Goal: Task Accomplishment & Management: Complete application form

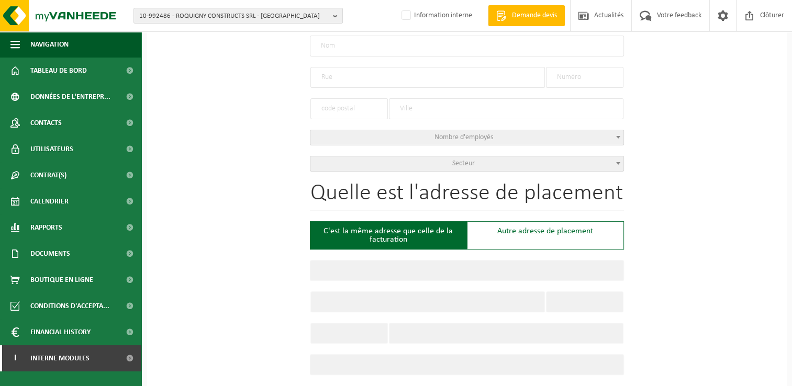
scroll to position [105, 0]
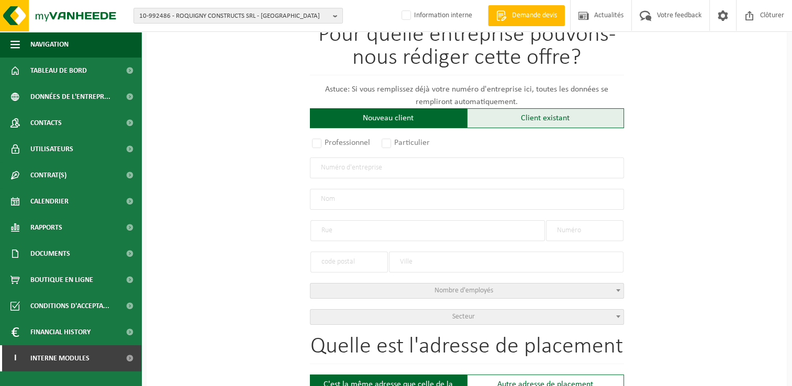
click at [547, 124] on div "Client existant" at bounding box center [545, 118] width 157 height 20
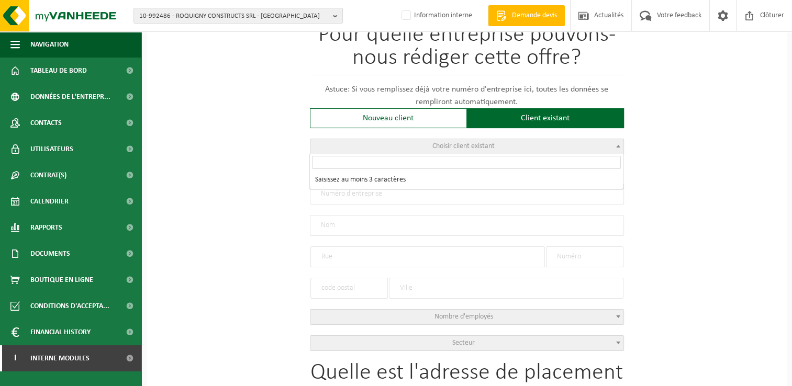
click at [399, 148] on span "Choisir client existant" at bounding box center [466, 146] width 313 height 15
click at [372, 163] on input "search" at bounding box center [466, 162] width 309 height 13
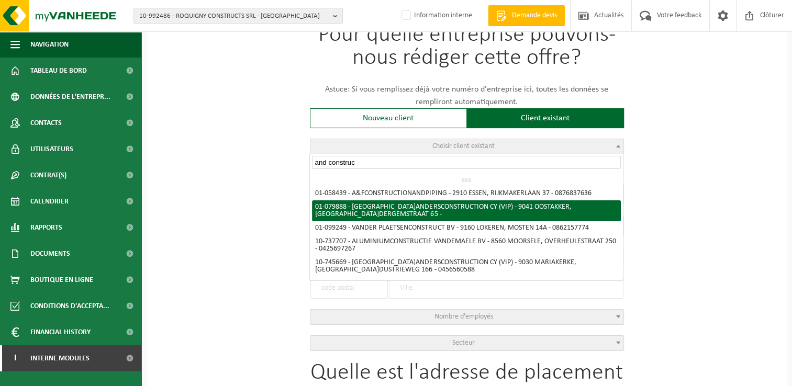
type input "and construct"
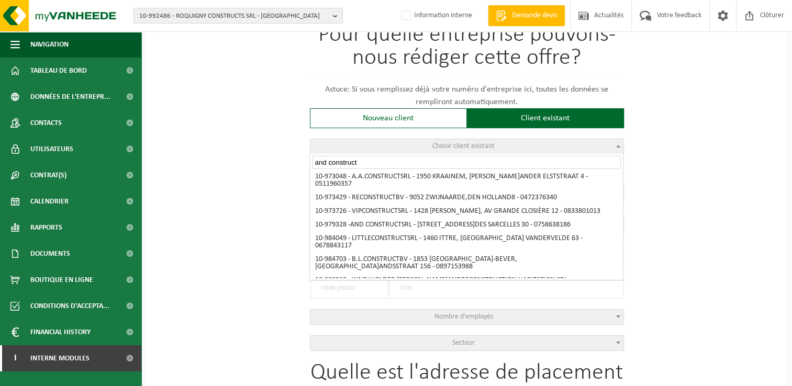
scroll to position [471, 0]
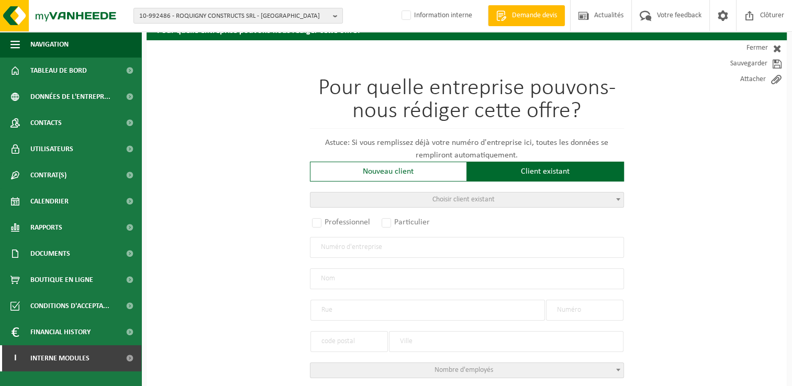
scroll to position [0, 0]
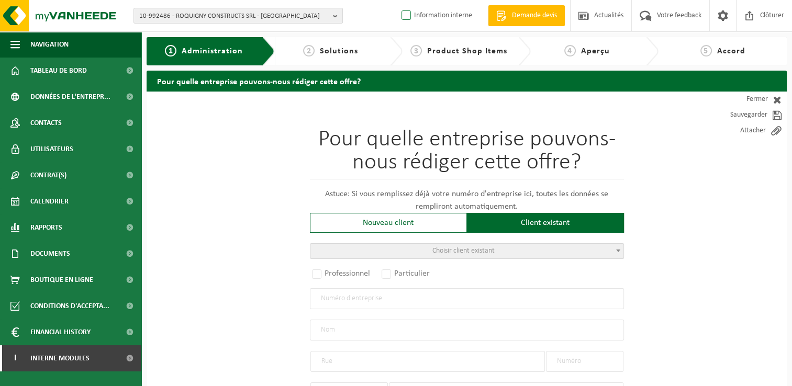
click at [413, 13] on label "Information interne" at bounding box center [435, 16] width 73 height 16
click at [398, 0] on input "Information interne" at bounding box center [397, -1] width 1 height 1
checkbox input "true"
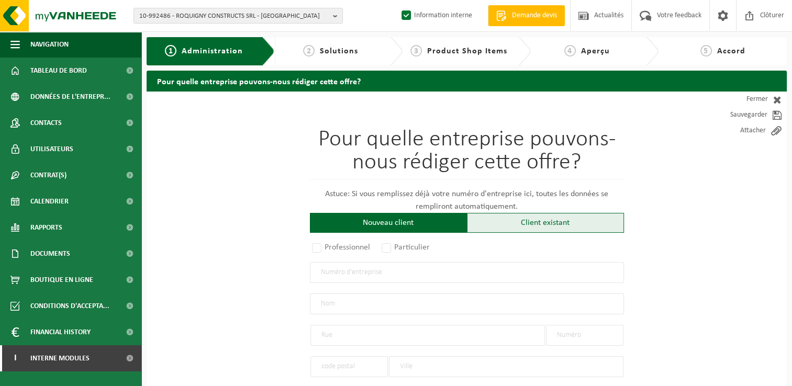
click at [525, 225] on div "Client existant" at bounding box center [545, 223] width 157 height 20
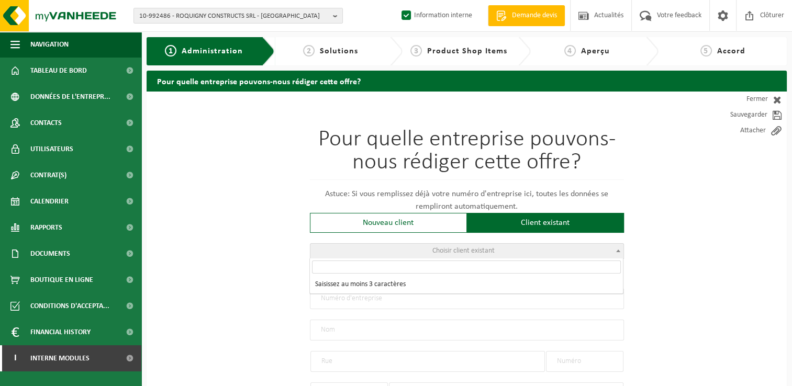
click at [367, 255] on span "Choisir client existant" at bounding box center [466, 251] width 313 height 15
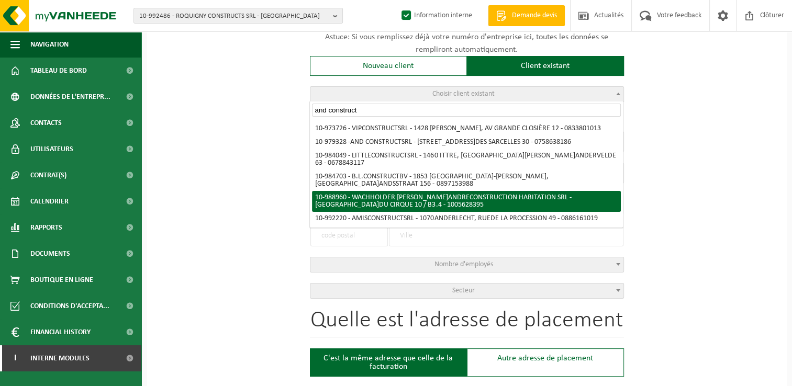
scroll to position [417, 0]
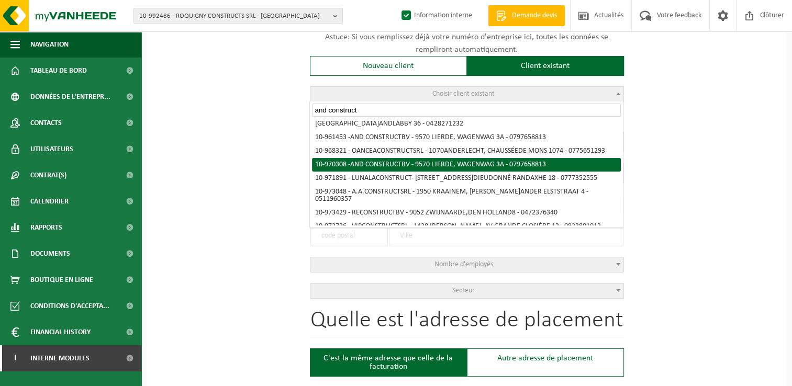
type input "and construct"
radio input "true"
type input "0797.658.813"
type input "AND CONSTRUCT BV"
type input "WAGENWAG"
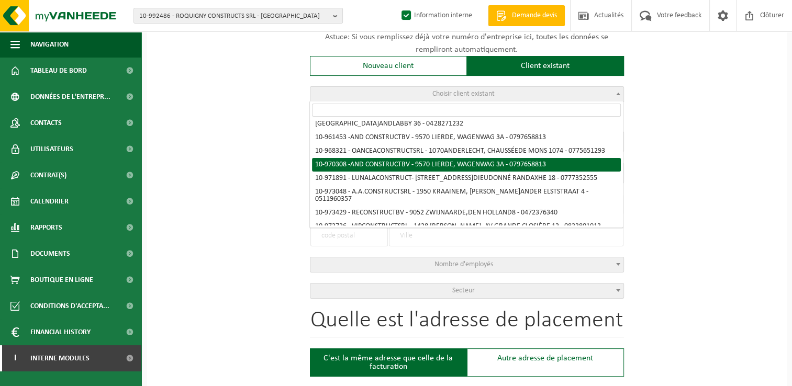
type input "3A"
type input "9570"
type input "LIERDE"
type input "AND CONSTRUCT BV"
type input "WAGENWAG"
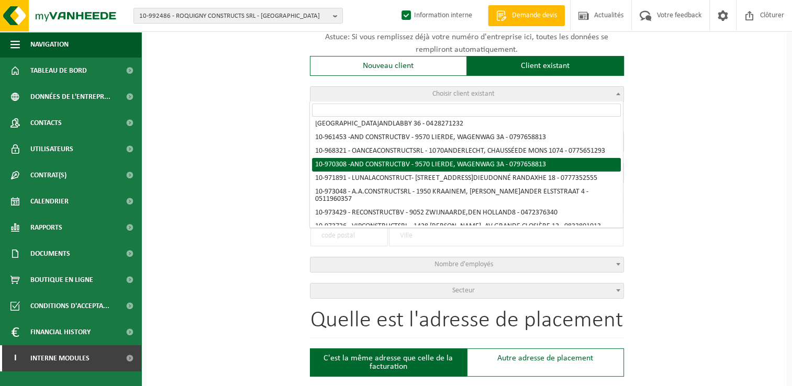
type input "3A"
type input "9570"
type input "LIERDE"
select select "154758"
select select
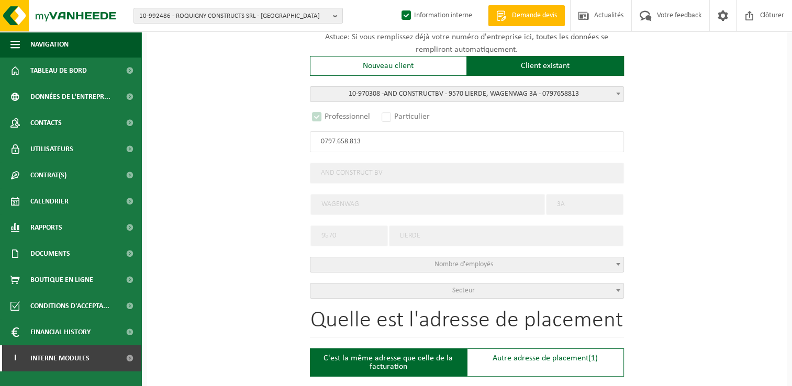
select select "D"
select select
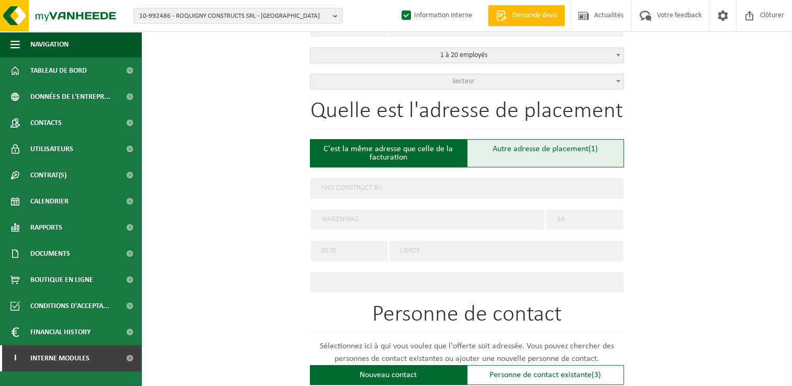
click at [551, 141] on div "Autre adresse de placement (1)" at bounding box center [545, 153] width 157 height 28
type input "Chantier -"
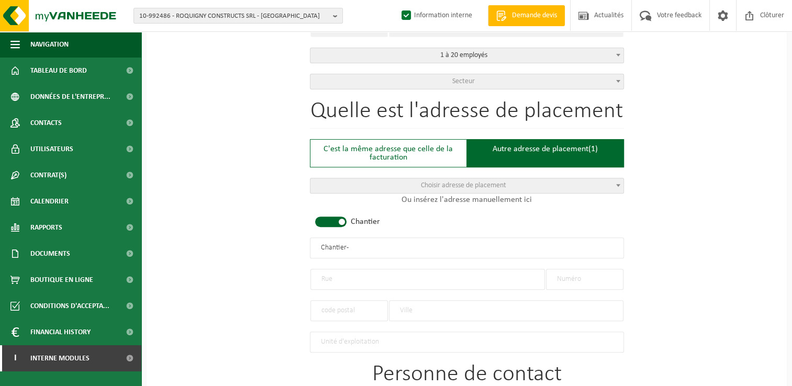
click at [348, 269] on input "text" at bounding box center [427, 279] width 234 height 21
type input "Zavelstraat"
type input "60"
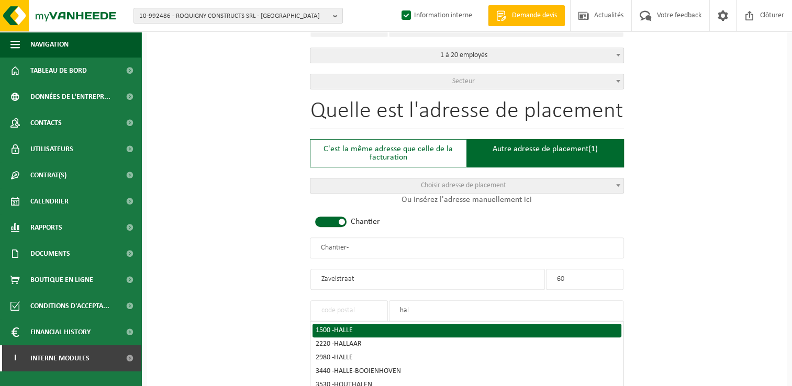
type input "hal"
click at [362, 328] on div "1500 - HALLE" at bounding box center [467, 330] width 303 height 7
type input "1500"
type input "HALLE"
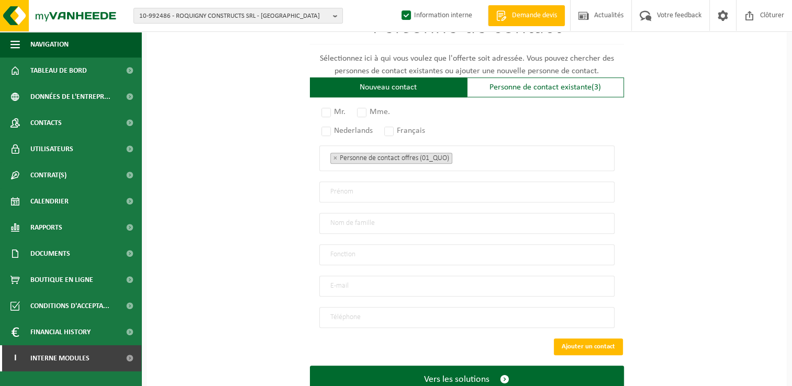
scroll to position [744, 0]
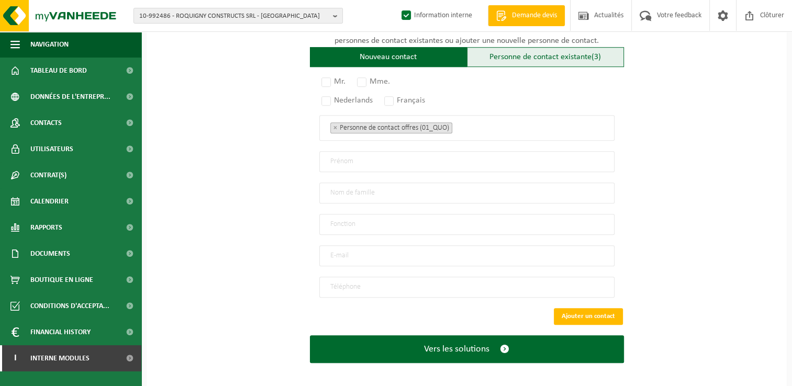
click at [513, 55] on div "Personne de contact existante (3)" at bounding box center [545, 57] width 157 height 20
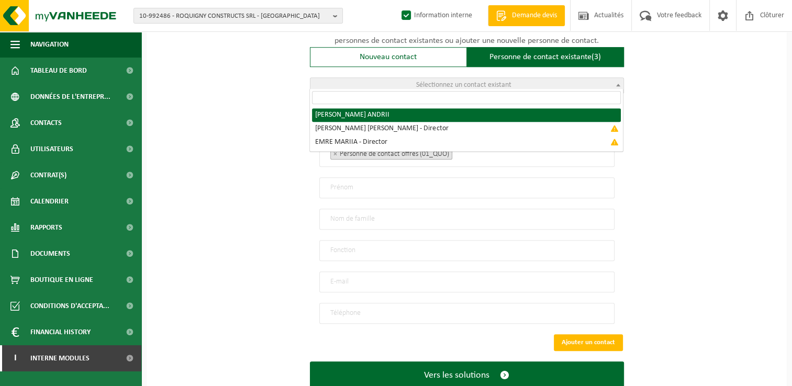
click at [517, 86] on span "Sélectionnez un contact existant" at bounding box center [466, 85] width 313 height 15
radio input "true"
select select "{"code":"10-970309","firstname":"ANDRII","surname":"SERGIYOVYTCH","gender":"Unk…"
type input "ANDRII"
type input "SERGIYOVYTCH"
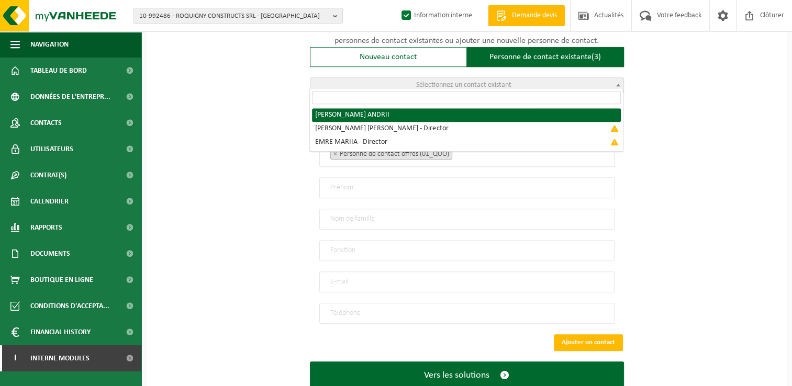
type input "andconstruct@gmail.com"
type input "+32 488267623"
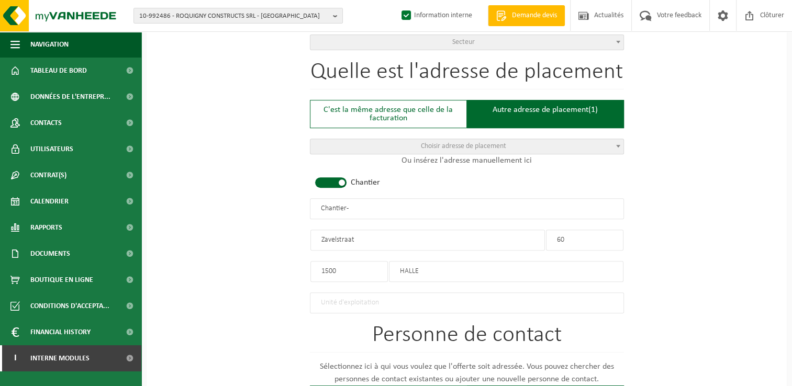
scroll to position [419, 0]
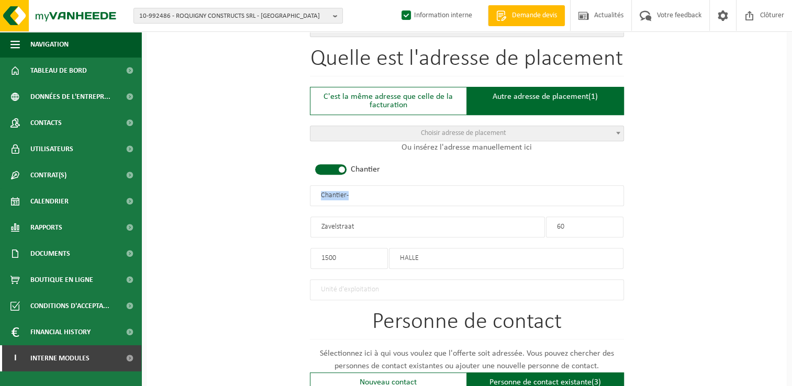
drag, startPoint x: 384, startPoint y: 203, endPoint x: 270, endPoint y: 202, distance: 113.6
click at [270, 202] on div "Pour quelle entreprise pouvons-nous rédiger cette offre? Astuce: Si vous rempli…" at bounding box center [467, 214] width 640 height 1082
click at [429, 195] on input "Chantier -" at bounding box center [467, 195] width 314 height 21
drag, startPoint x: 384, startPoint y: 198, endPoint x: 228, endPoint y: 203, distance: 156.1
click at [228, 203] on div "Pour quelle entreprise pouvons-nous rédiger cette offre? Astuce: Si vous rempli…" at bounding box center [467, 214] width 640 height 1082
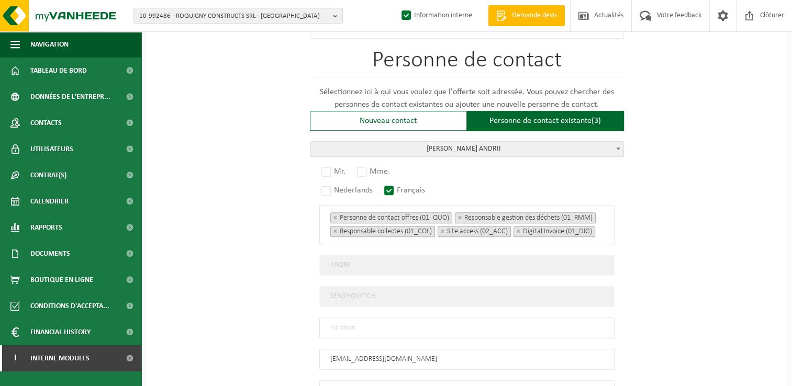
scroll to position [733, 0]
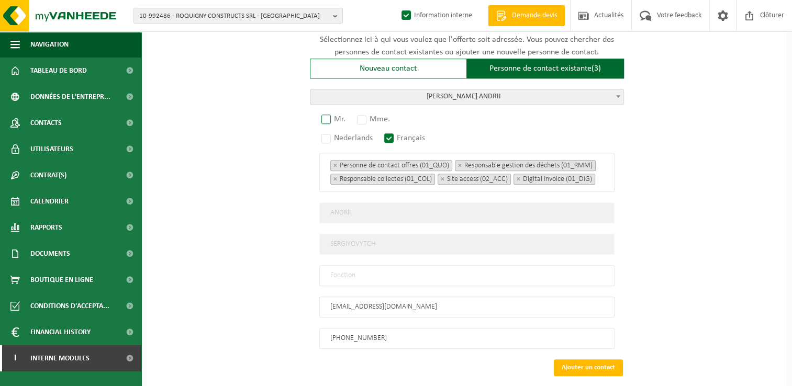
type input "AND CONSTRUCT - HALLE"
click at [325, 113] on label "Mr." at bounding box center [333, 119] width 29 height 15
radio input "true"
click at [357, 268] on input "text" at bounding box center [466, 275] width 295 height 21
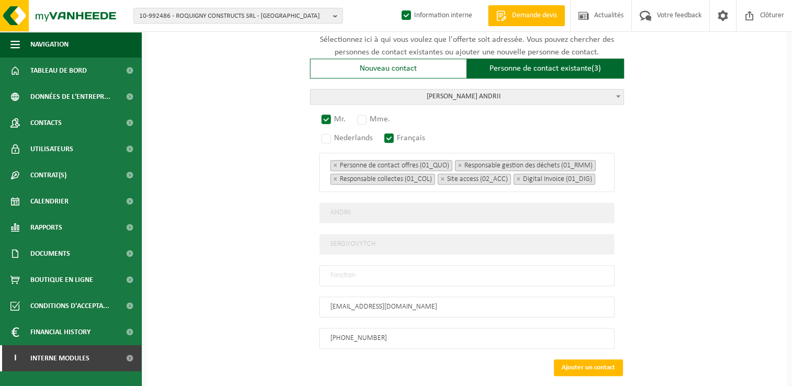
type input "Manager"
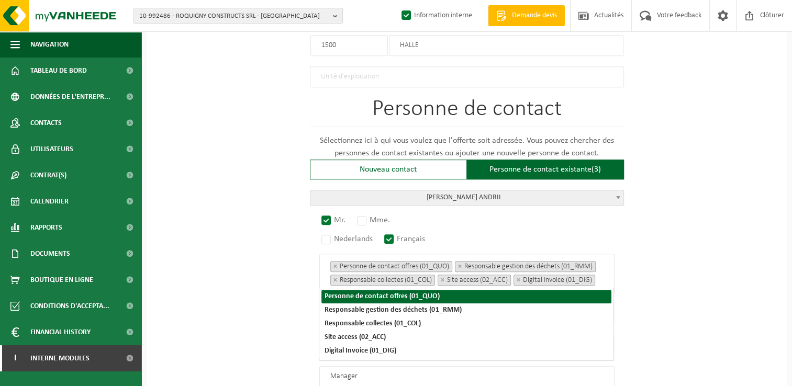
click at [695, 259] on div "Pour quelle entreprise pouvons-nous rédiger cette offre? Astuce: Si vous rempli…" at bounding box center [467, 1] width 640 height 1082
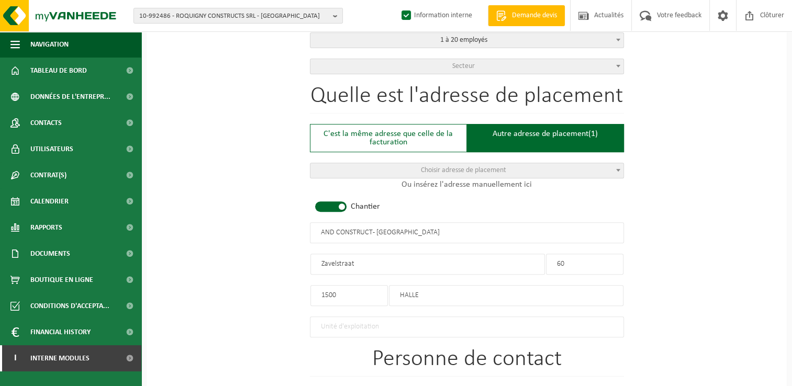
scroll to position [208, 0]
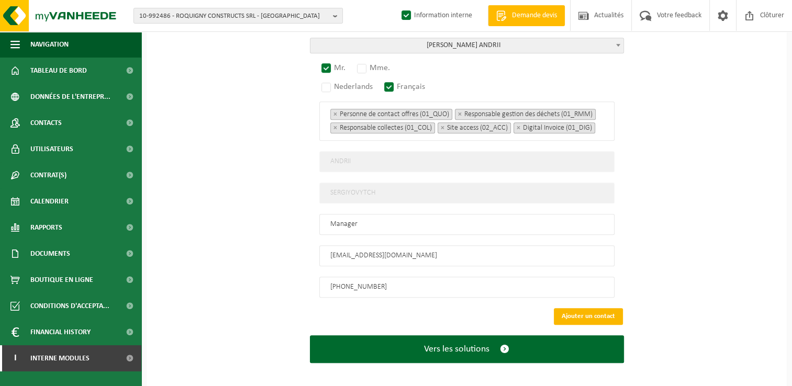
click at [603, 314] on button "Ajouter un contact" at bounding box center [588, 316] width 69 height 17
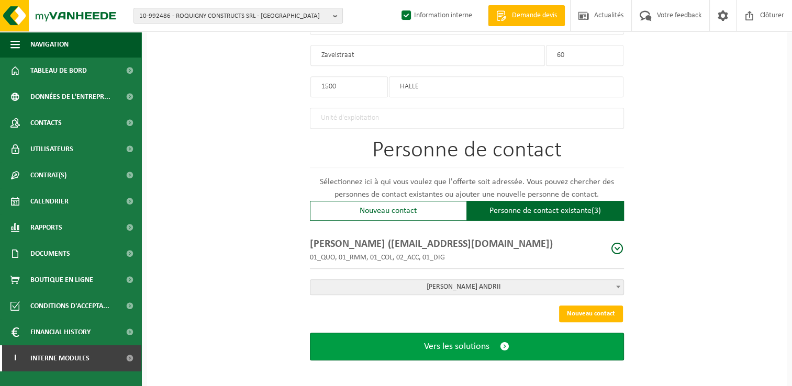
click at [559, 339] on button "Vers les solutions" at bounding box center [467, 347] width 314 height 28
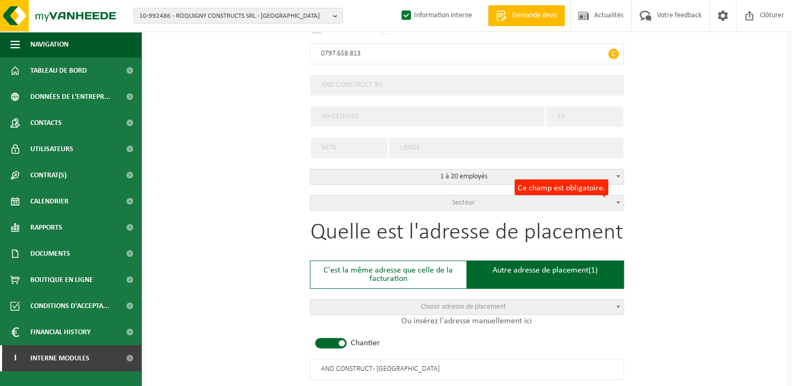
click at [521, 198] on span "Secteur" at bounding box center [466, 203] width 313 height 15
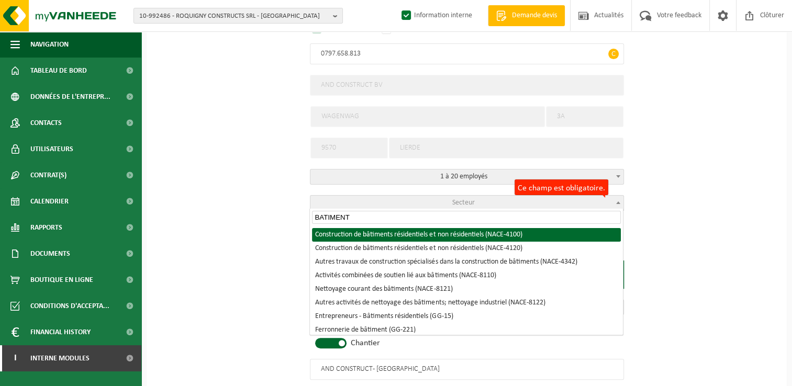
type input "BATIMENT"
select select "NACE_4100"
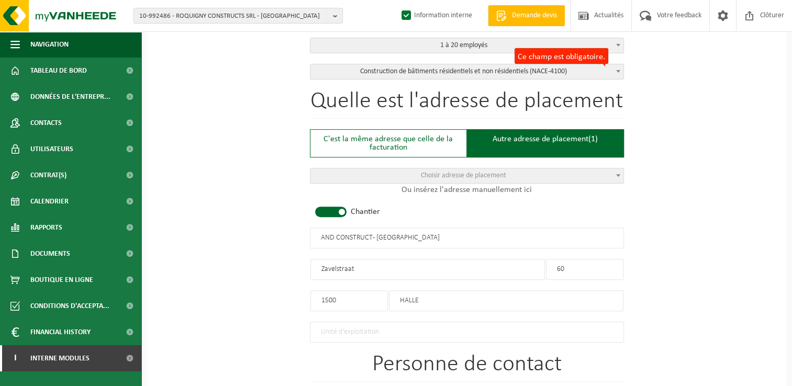
scroll to position [590, 0]
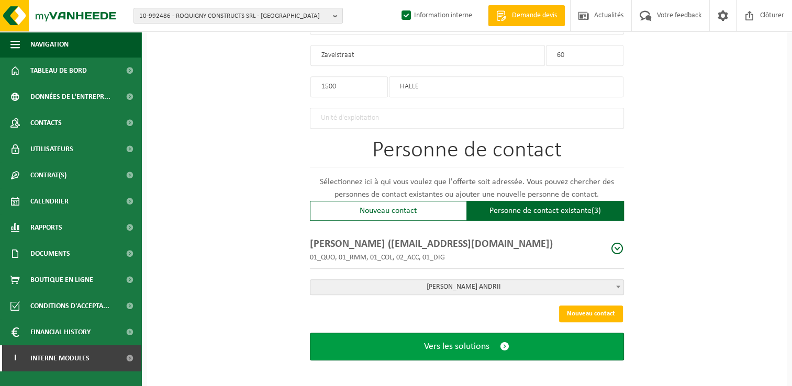
click at [526, 335] on button "Vers les solutions" at bounding box center [467, 347] width 314 height 28
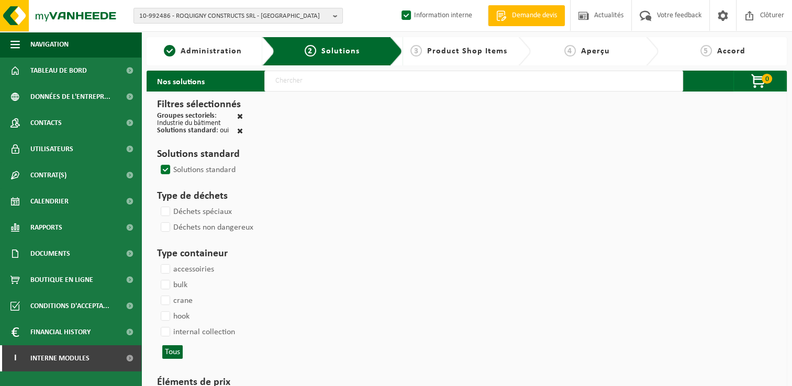
click at [353, 80] on input "text" at bounding box center [473, 81] width 419 height 21
type input "000291"
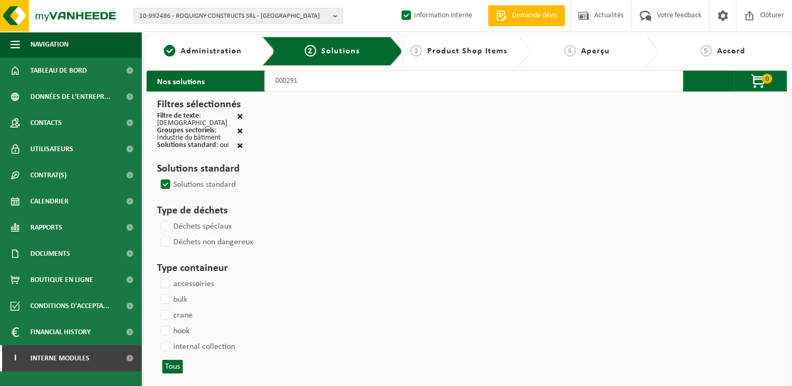
select select
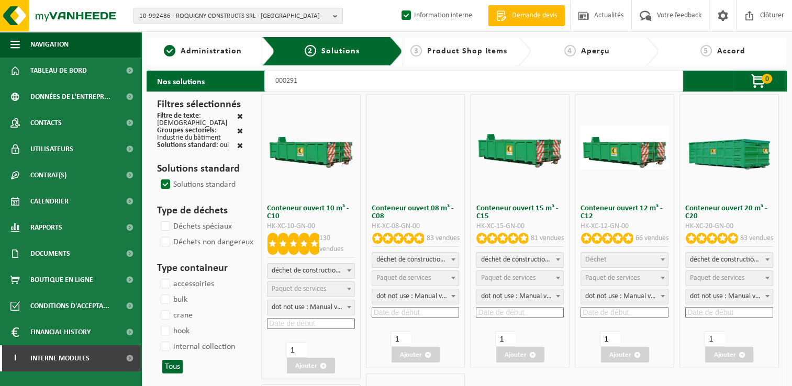
select select
select select "197"
select select
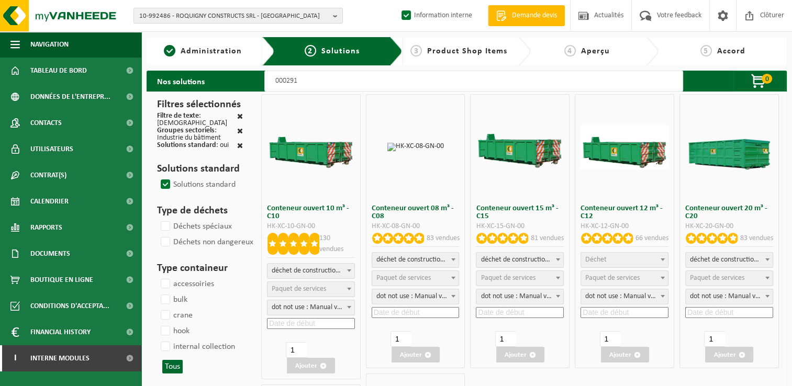
select select
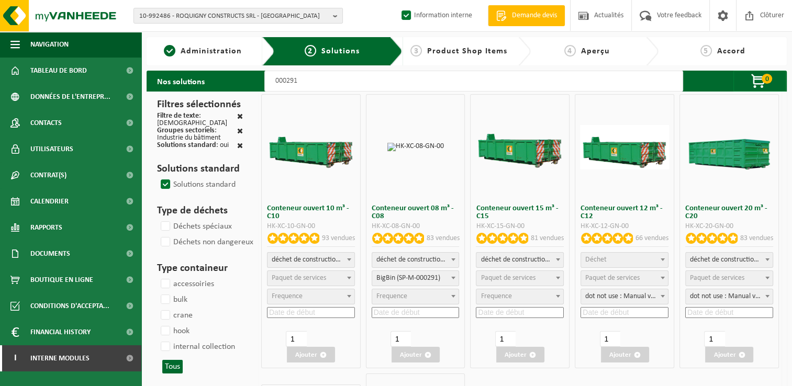
select select
select select "25"
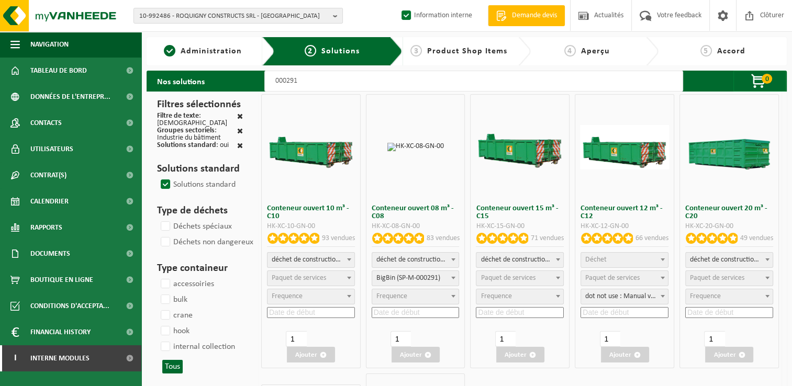
select select "197"
select select
select select "197"
select select
select select "25"
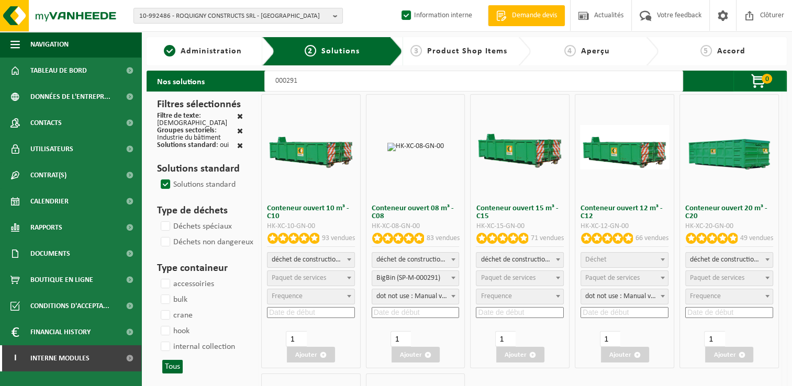
select select "25"
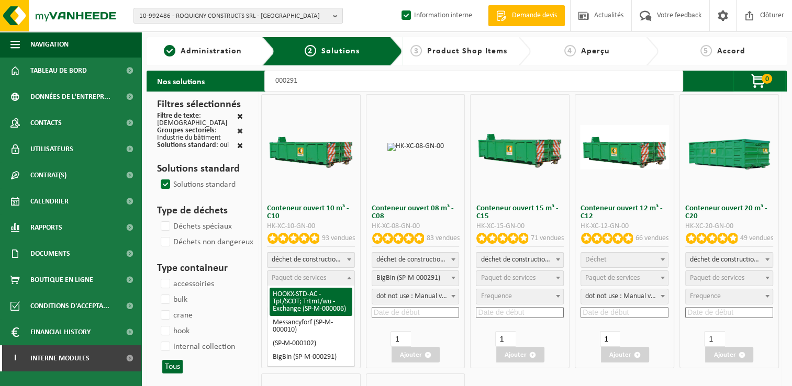
click at [319, 278] on span "Paquet de services" at bounding box center [299, 278] width 54 height 8
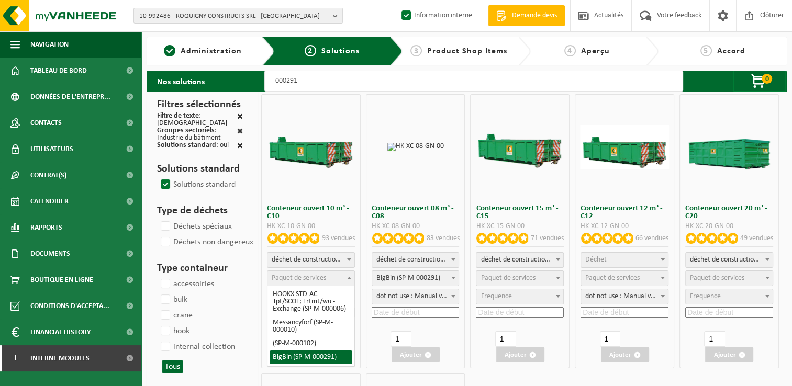
select select "197"
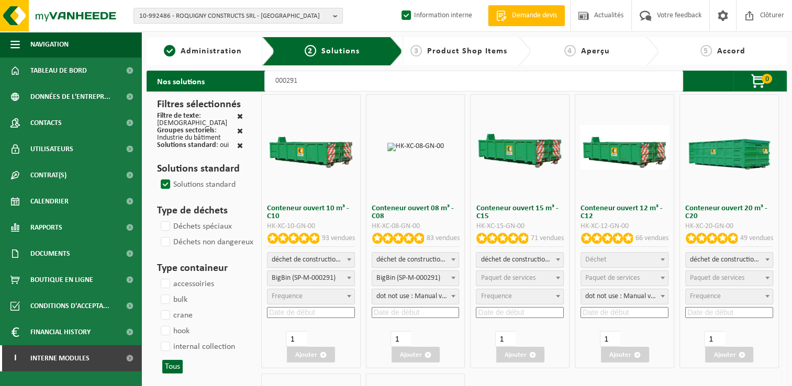
select select "25"
click at [301, 316] on input at bounding box center [311, 312] width 88 height 11
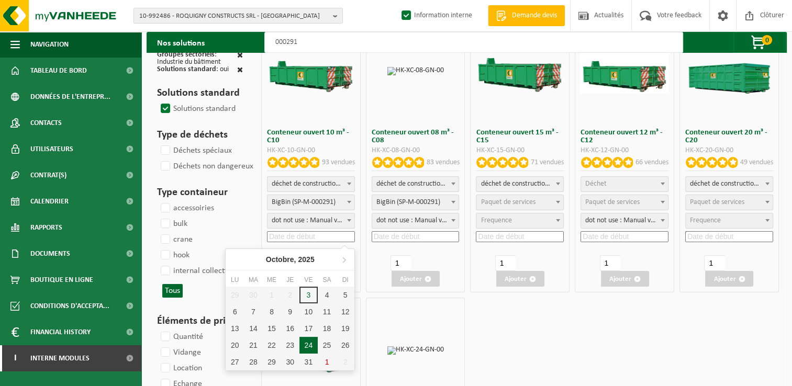
scroll to position [52, 0]
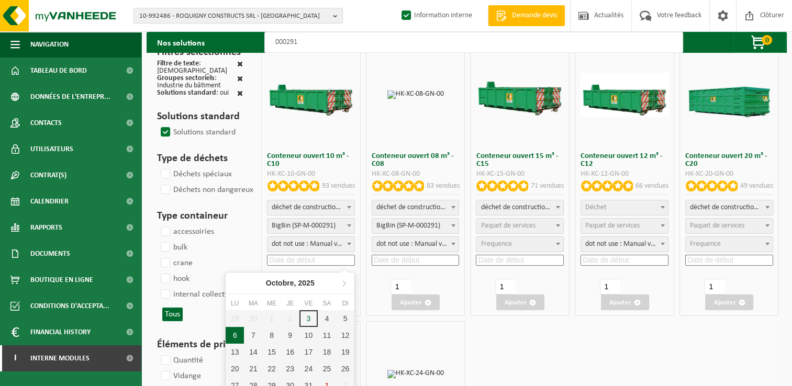
click at [233, 335] on div "6" at bounding box center [235, 335] width 18 height 17
type input "2025-10-06"
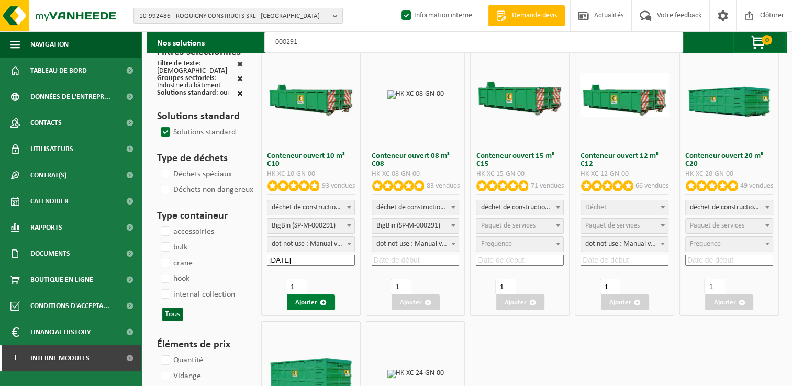
click at [321, 305] on span "button" at bounding box center [323, 302] width 7 height 7
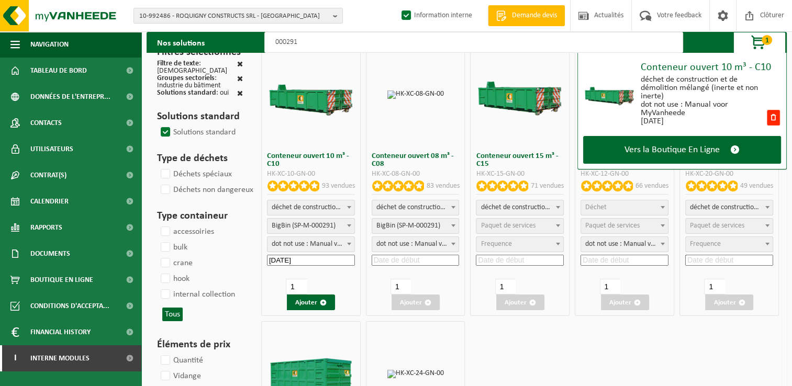
click at [775, 118] on span at bounding box center [773, 118] width 13 height 16
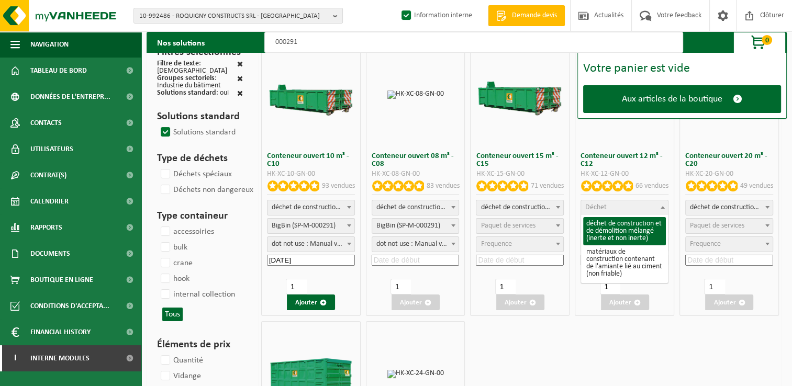
click at [610, 206] on span "Déchet" at bounding box center [624, 207] width 87 height 15
select select "31"
select select
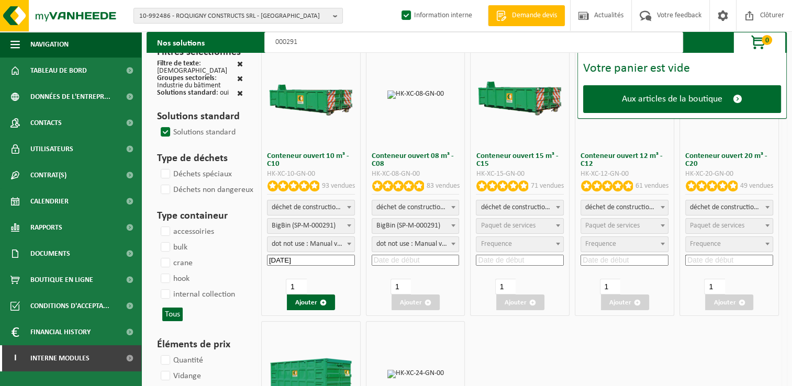
click at [606, 223] on span "Paquet de services" at bounding box center [612, 226] width 54 height 8
select select "197"
select select "25"
click at [608, 260] on input at bounding box center [624, 260] width 88 height 11
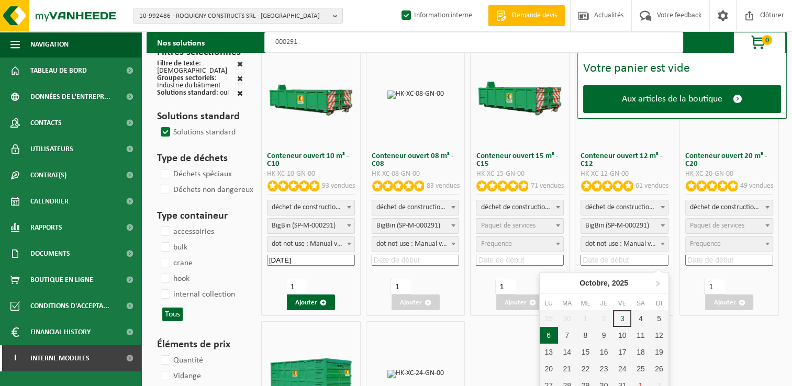
click at [551, 336] on div "6" at bounding box center [549, 335] width 18 height 17
type input "2025-10-06"
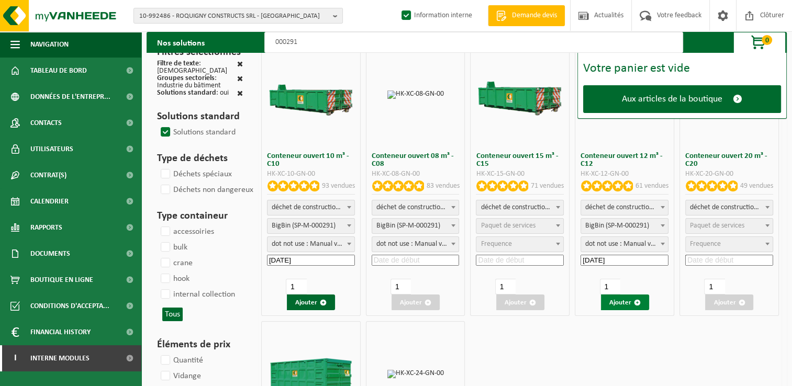
click at [628, 303] on button "Ajouter" at bounding box center [625, 303] width 48 height 16
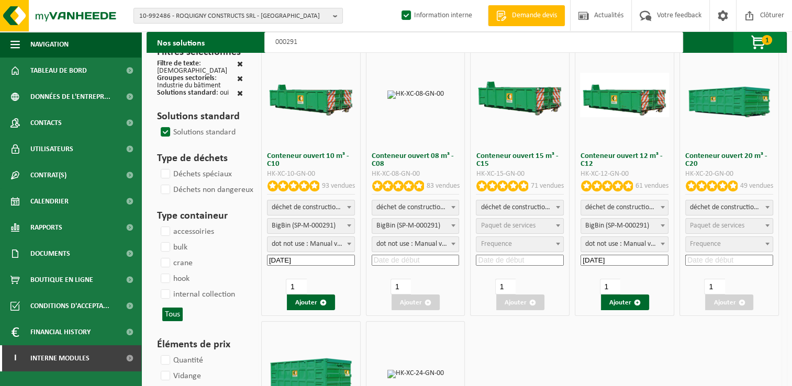
click at [755, 37] on span "button" at bounding box center [759, 42] width 52 height 21
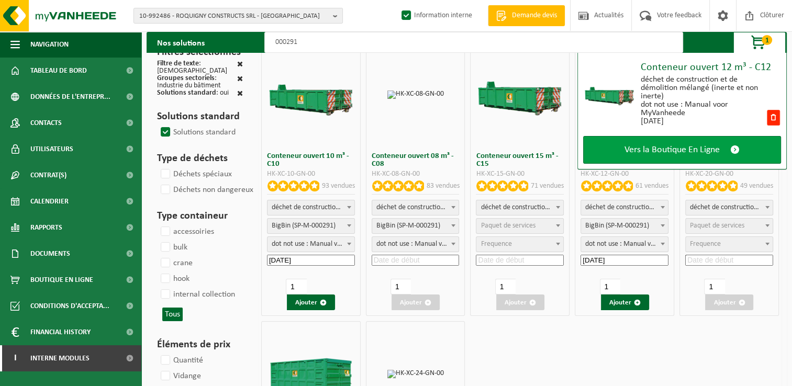
click at [634, 148] on span "Vers la Boutique En Ligne" at bounding box center [671, 149] width 95 height 11
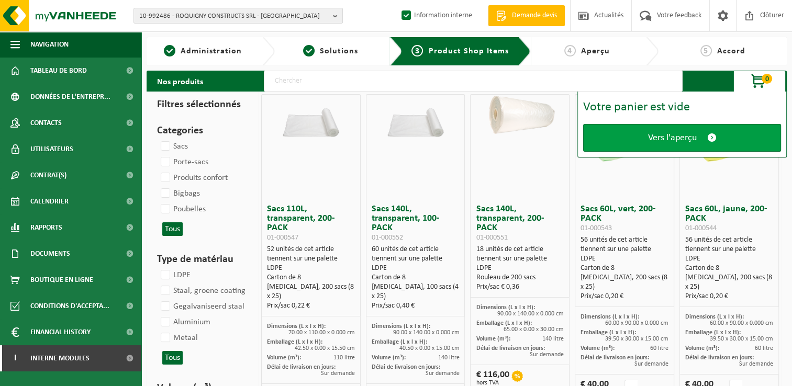
click at [639, 141] on link "Vers l'aperçu" at bounding box center [682, 138] width 198 height 28
click at [687, 135] on span "Vers l'aperçu" at bounding box center [672, 137] width 49 height 11
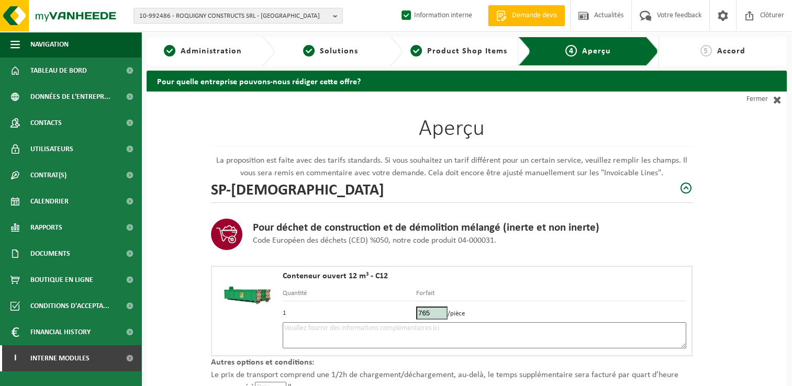
click at [322, 336] on textarea at bounding box center [485, 335] width 404 height 26
type textarea "p"
type textarea "P"
click at [312, 327] on textarea "6/10 - briaillons" at bounding box center [485, 335] width 404 height 26
click at [367, 323] on textarea "6/10 - bricaillons" at bounding box center [485, 335] width 404 height 26
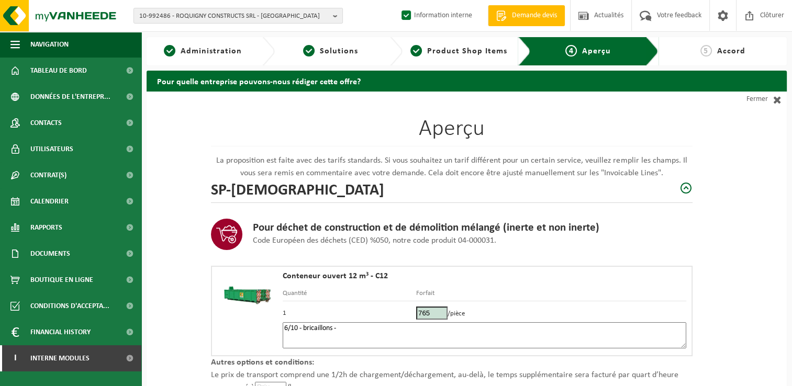
click at [767, 269] on div "Aperçu La proposition est faite avec des tarifs standards. Si vous souhaitez un…" at bounding box center [467, 312] width 640 height 440
click at [371, 329] on textarea "6/10 - bricaillons -" at bounding box center [485, 335] width 404 height 26
paste textarea "488858511"
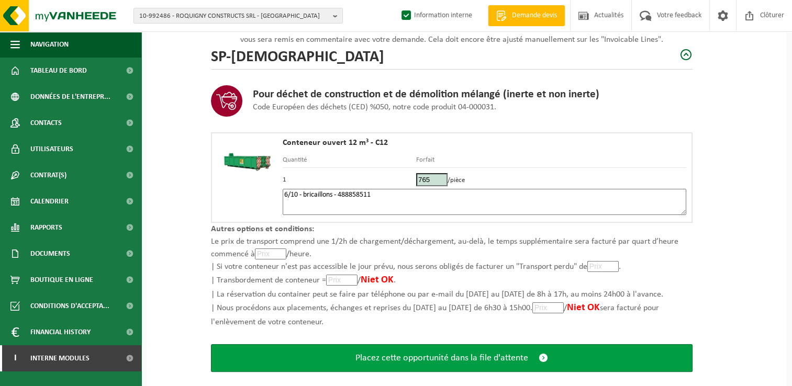
scroll to position [149, 0]
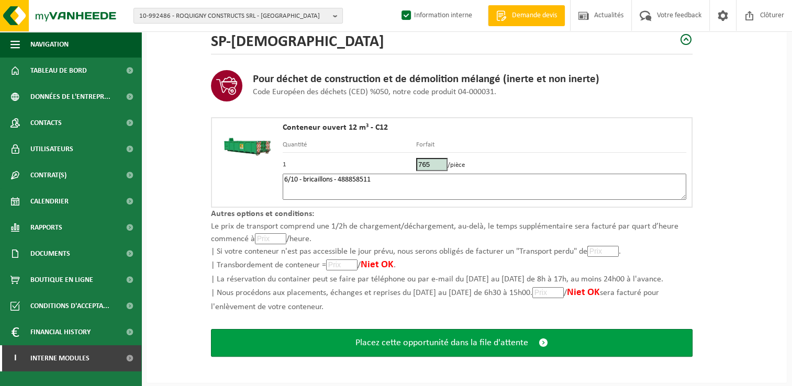
type textarea "6/10 - bricaillons - 488858511"
click at [442, 338] on span "Placez cette opportunité dans la file d'attente" at bounding box center [441, 343] width 173 height 11
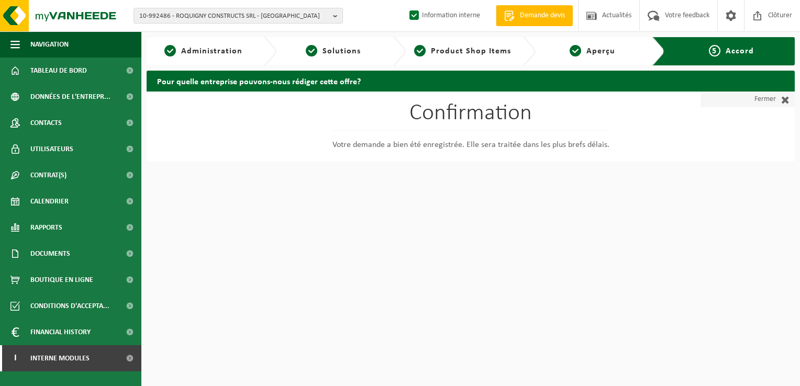
click at [765, 106] on link "Fermer" at bounding box center [747, 100] width 94 height 16
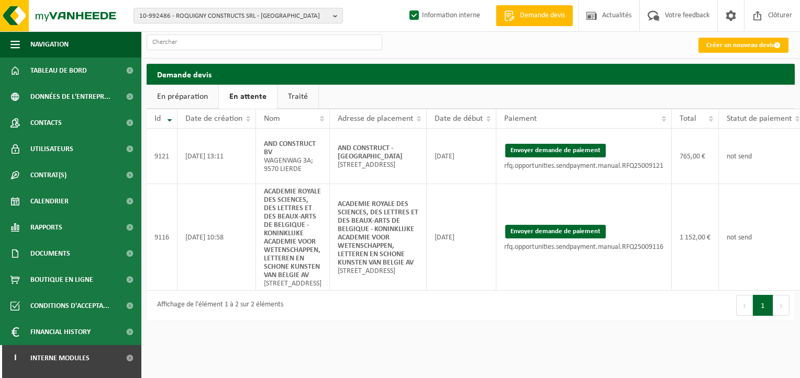
drag, startPoint x: 526, startPoint y: 148, endPoint x: 453, endPoint y: 58, distance: 115.7
click at [526, 148] on button "Envoyer demande de paiement" at bounding box center [555, 151] width 100 height 14
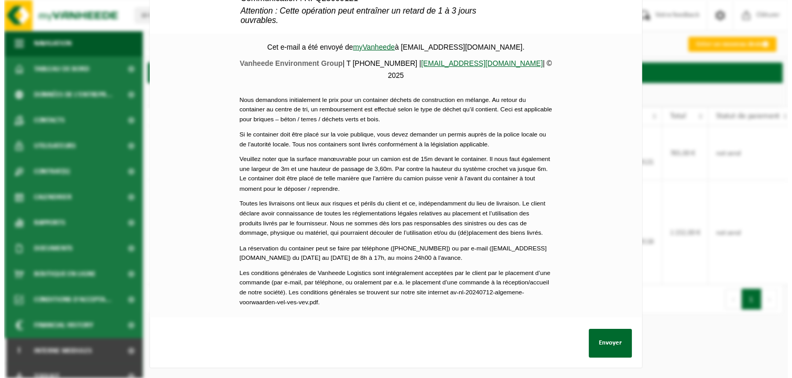
scroll to position [493, 0]
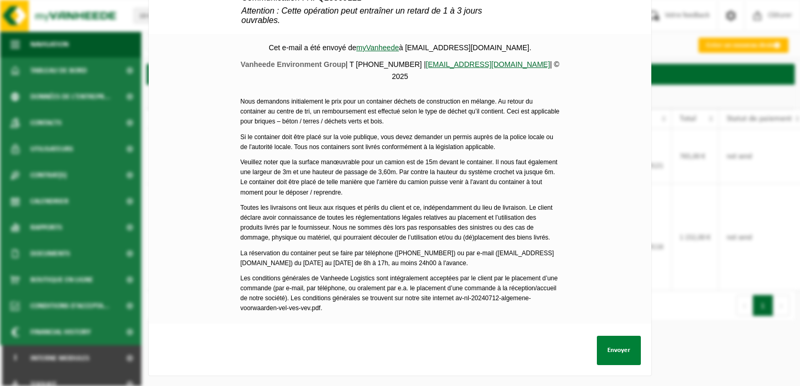
click at [601, 342] on button "Envoyer" at bounding box center [619, 350] width 44 height 29
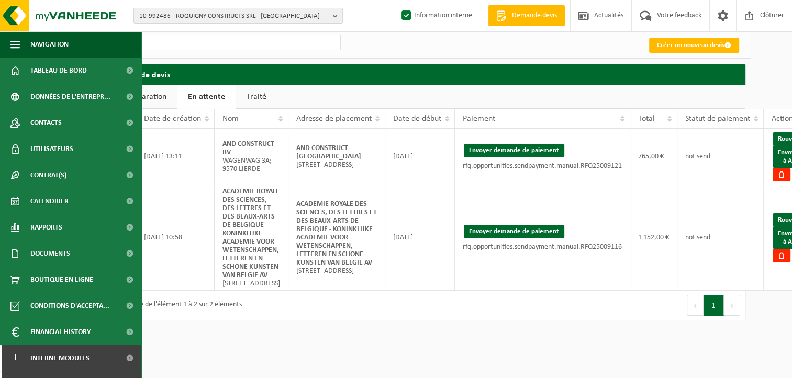
scroll to position [0, 64]
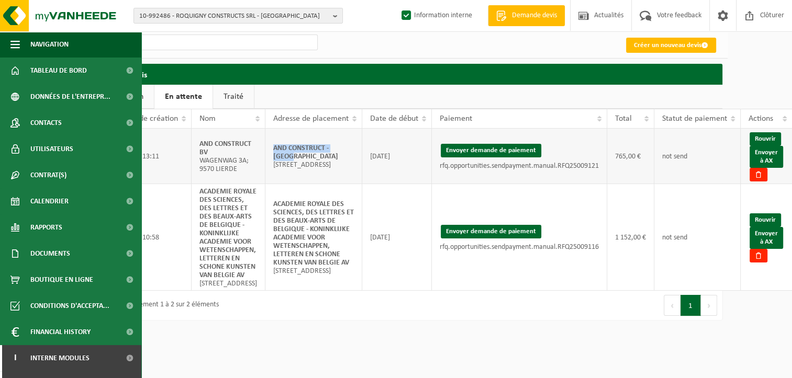
drag, startPoint x: 355, startPoint y: 150, endPoint x: 269, endPoint y: 154, distance: 86.5
click at [269, 154] on td "AND CONSTRUCT - HALLE Zavelstraat 60; 1500 HALLE" at bounding box center [313, 156] width 97 height 55
copy strong "AND CONSTRUCT - HALLE"
click at [770, 156] on link "Envoyer à AX" at bounding box center [766, 157] width 33 height 22
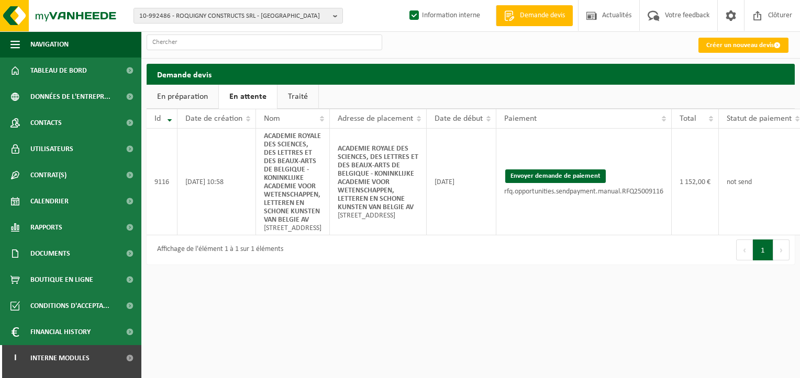
click at [304, 98] on link "Traité" at bounding box center [297, 97] width 41 height 24
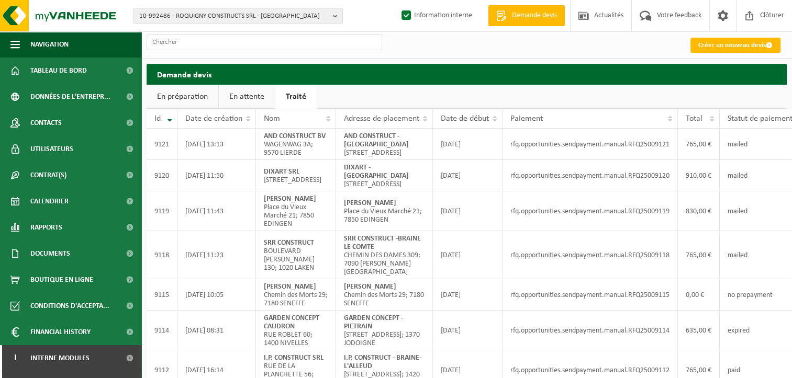
scroll to position [0, 64]
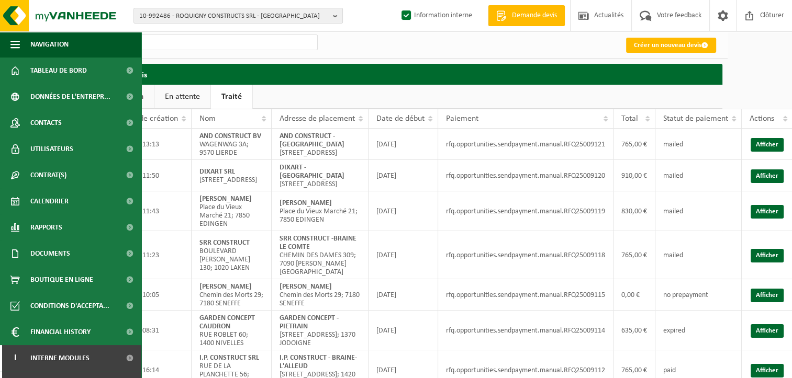
click at [728, 90] on html "10-992486 - ROQUIGNY CONSTRUCTS SRL - IXELLES 10-992486 - ROQUIGNY CONSTRUCTS S…" at bounding box center [332, 189] width 792 height 378
click at [646, 43] on link "Créer un nouveau devis" at bounding box center [671, 45] width 90 height 15
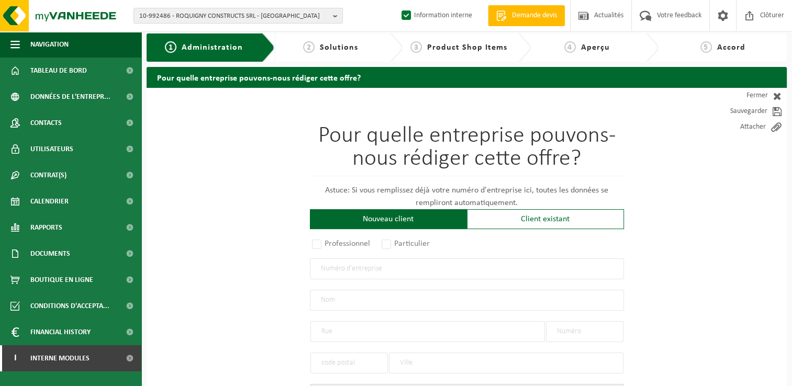
scroll to position [105, 0]
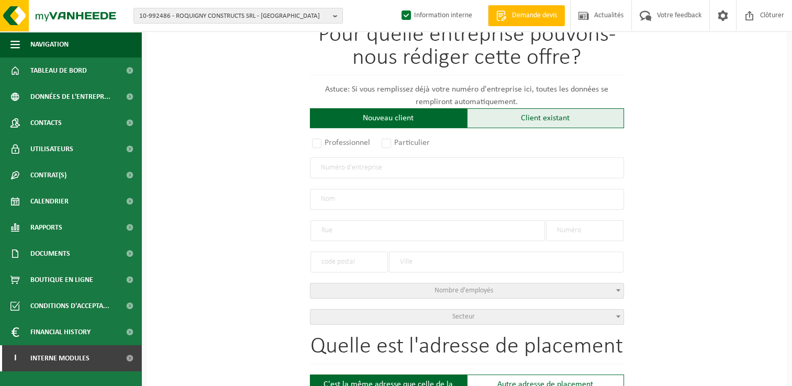
click at [535, 111] on div "Client existant" at bounding box center [545, 118] width 157 height 20
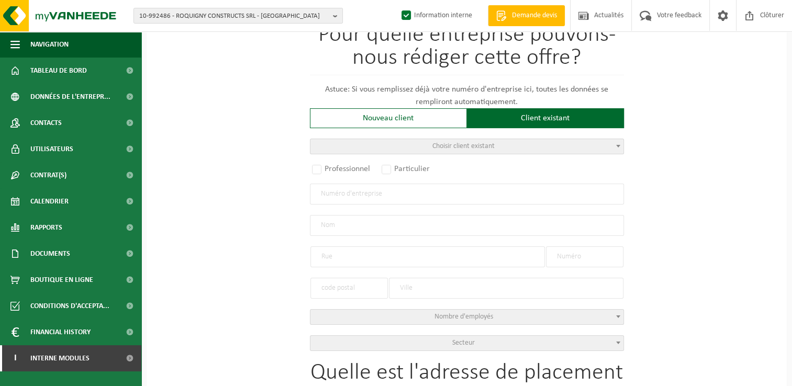
click at [456, 147] on span "Choisir client existant" at bounding box center [463, 146] width 62 height 8
click at [428, 159] on input "search" at bounding box center [466, 162] width 309 height 13
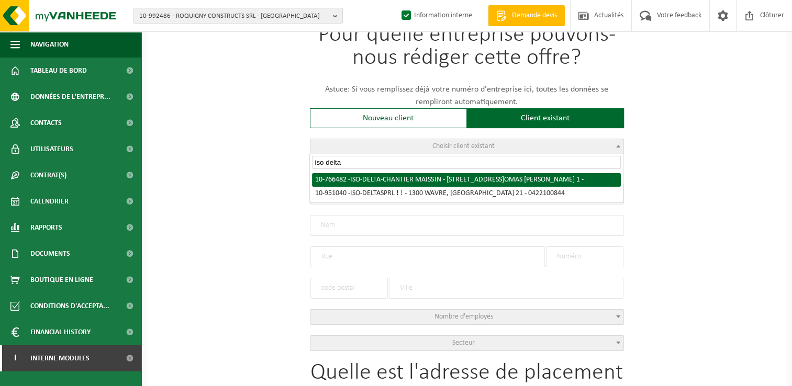
type input "iso delta"
select select "153573"
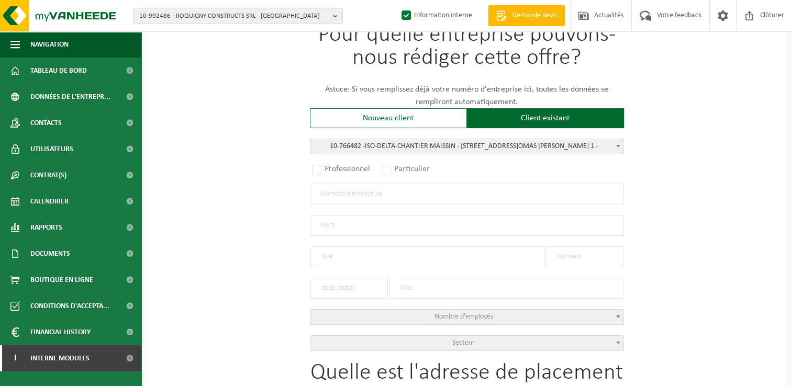
radio input "true"
type input "ISO-DELTA-CHANTIER MAISSIN"
type input "AVENUE THOMAS BRAUN"
type input "1"
type input "6852"
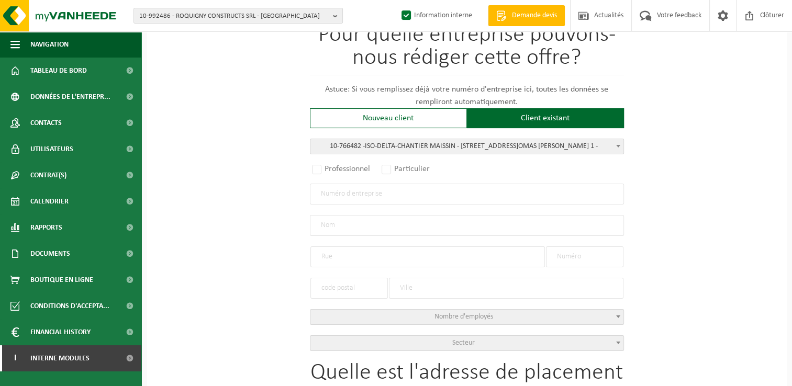
type input "MAISSIN"
select select "1322"
type input "ISO-DELTA-CHANTIER MAISSIN"
type input "AVENUE THOMAS BRAUN"
type input "1"
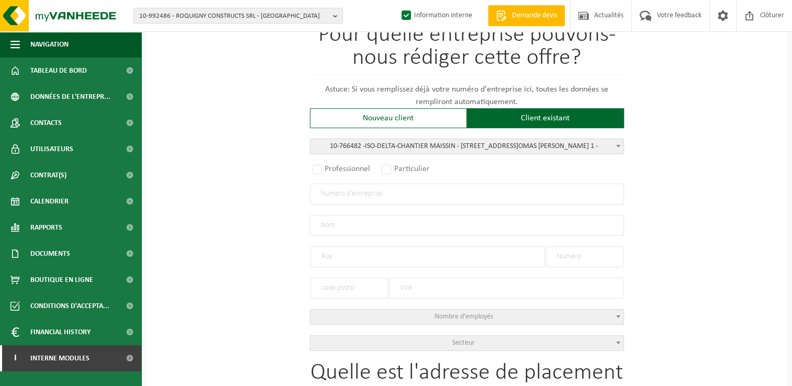
type input "6852"
type input "MAISSIN"
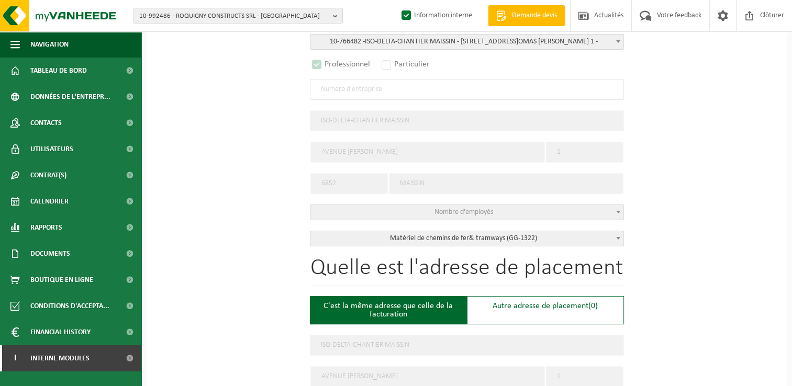
select select "D"
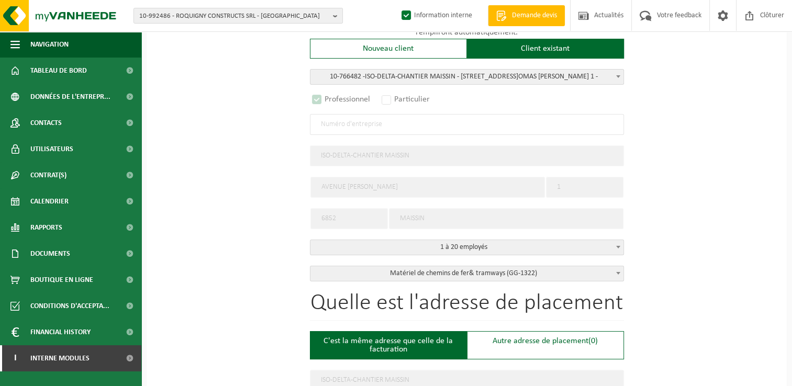
scroll to position [157, 0]
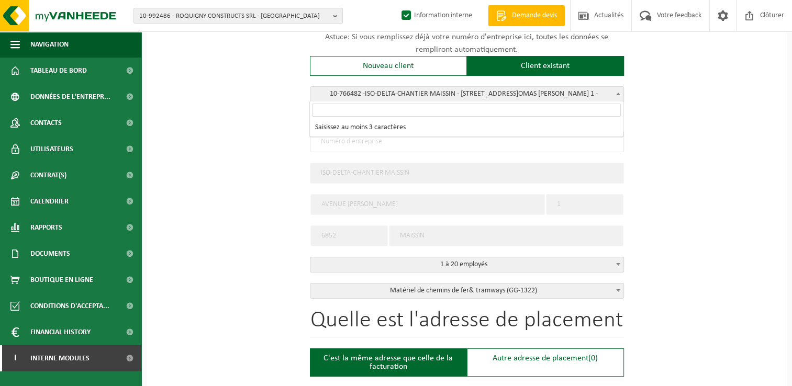
click at [572, 97] on span "10-766482 - IS O - DE LTA -CHANTIER MAISSIN - 6852 MAISSIN, AVENUE TH O MAS BRA…" at bounding box center [466, 94] width 313 height 15
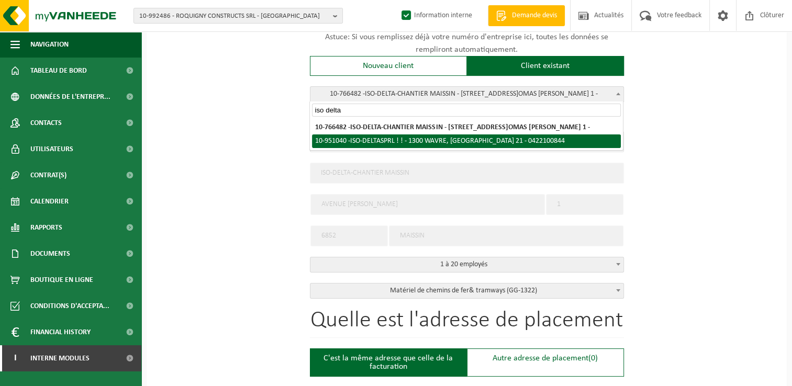
type input "iso delta"
radio input "false"
select select
type input "0422.100.844"
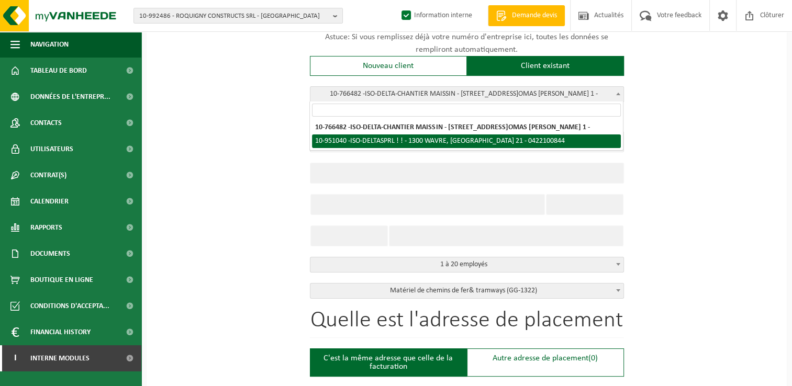
type input "ISO-DELTA SPRL ! !"
type input "CHAUSSEE DE NAMUR"
type input "21"
type input "1300"
type input "WAVRE"
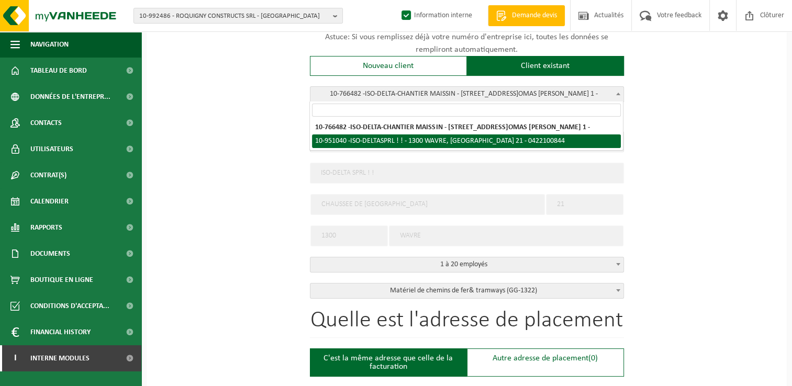
select select "11"
type input "ISO-DELTA SPRL ! !"
type input "CHAUSSEE DE NAMUR"
type input "21"
type input "1300"
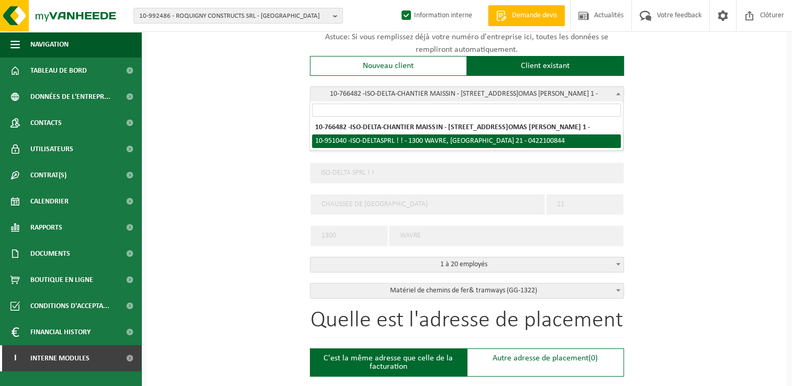
type input "WAVRE"
select select "145670"
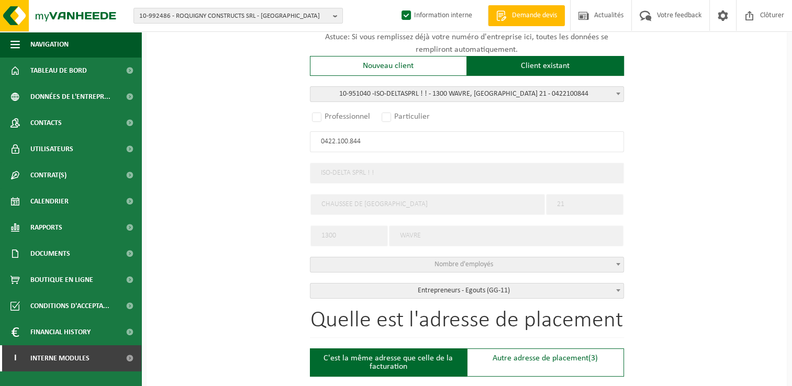
select select "D"
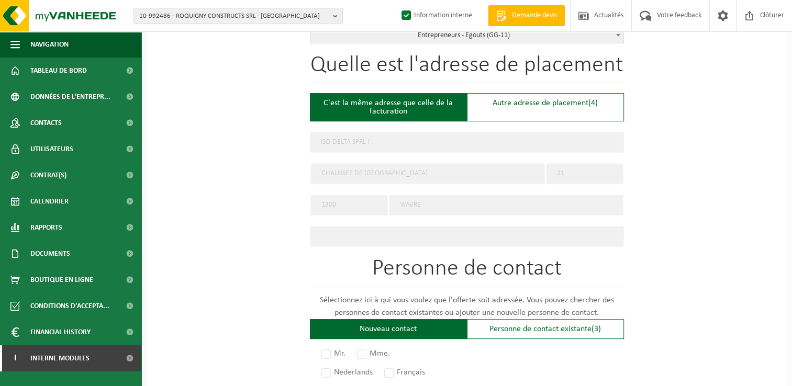
scroll to position [419, 0]
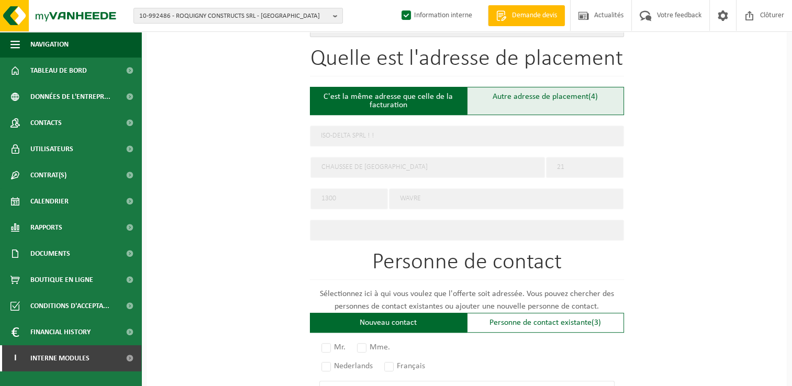
click at [524, 104] on div "Autre adresse de placement (4)" at bounding box center [545, 101] width 157 height 28
type input "Chantier -"
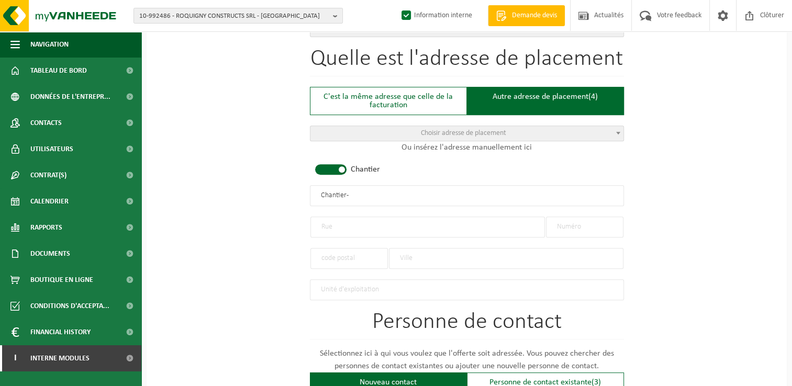
click at [347, 224] on input "text" at bounding box center [427, 227] width 234 height 21
type input "Rue de la clé"
type input "9"
click at [351, 251] on input "text" at bounding box center [348, 258] width 77 height 21
click at [428, 251] on input "text" at bounding box center [506, 258] width 234 height 21
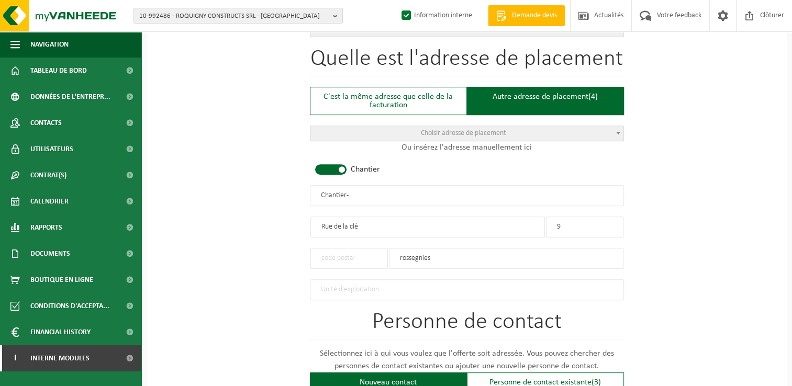
click at [453, 257] on input "rossegnies" at bounding box center [506, 258] width 234 height 21
type input "rosegnies"
drag, startPoint x: 445, startPoint y: 255, endPoint x: 386, endPoint y: 255, distance: 58.6
click at [386, 255] on div "rosegnies" at bounding box center [467, 253] width 314 height 31
type input "pont a celles"
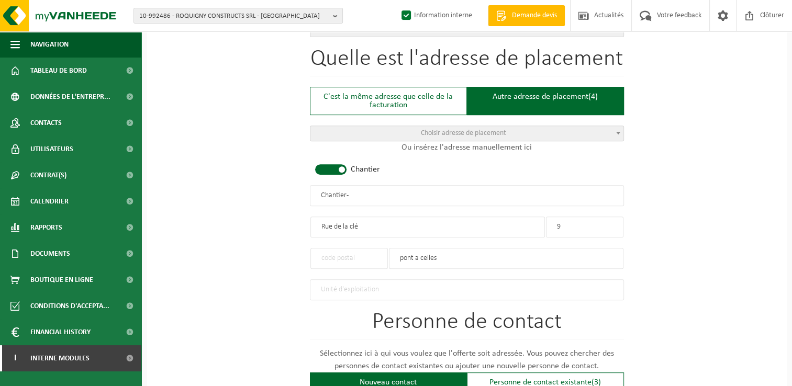
click at [339, 256] on input "text" at bounding box center [348, 258] width 77 height 21
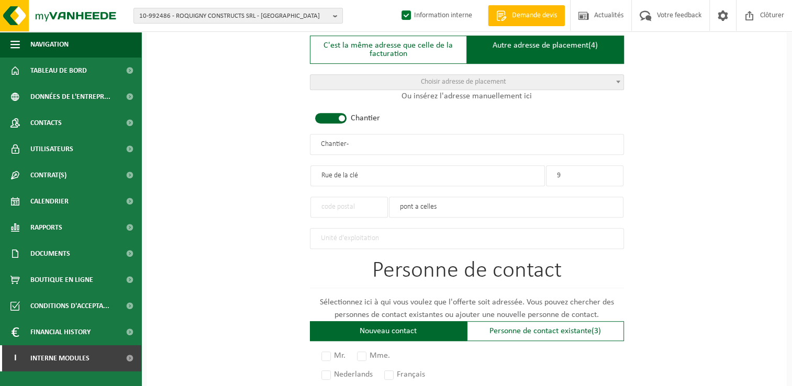
scroll to position [471, 0]
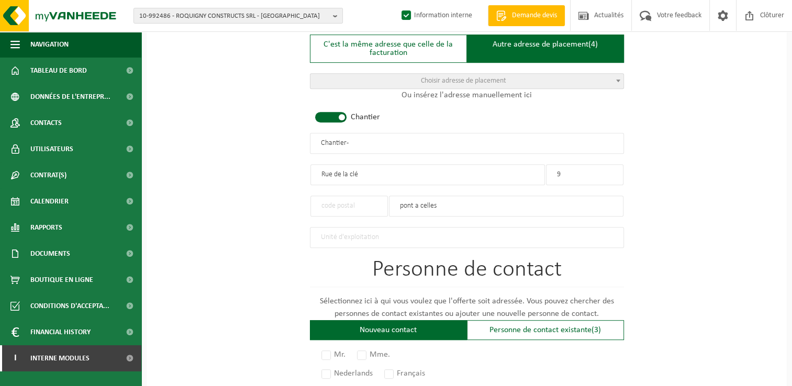
drag, startPoint x: 366, startPoint y: 139, endPoint x: 244, endPoint y: 141, distance: 122.5
click at [244, 141] on div "Pour quelle entreprise pouvons-nous rédiger cette offre? Astuce: Si vous rempli…" at bounding box center [467, 142] width 640 height 1042
click at [327, 139] on input "ISI-DELTA -" at bounding box center [467, 143] width 314 height 21
click at [348, 139] on input "ISO-DELTA -" at bounding box center [467, 143] width 314 height 21
click at [368, 139] on input "ISO-DELTA -" at bounding box center [467, 143] width 314 height 21
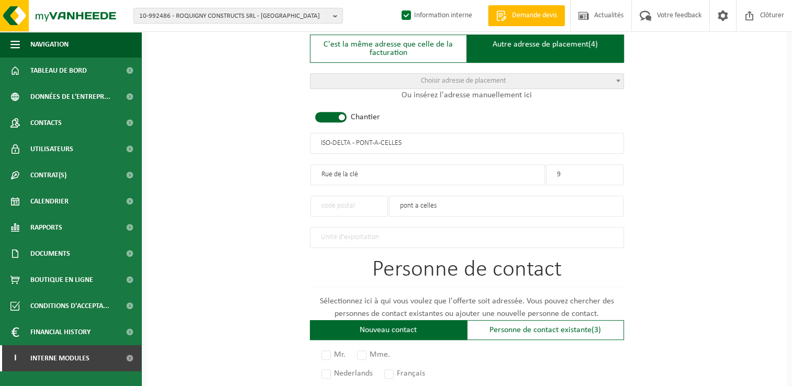
type input "ISO-DELTA - PONT-A-CELLES"
drag, startPoint x: 448, startPoint y: 200, endPoint x: 368, endPoint y: 206, distance: 79.7
click at [368, 206] on div "pont a celles" at bounding box center [467, 200] width 314 height 31
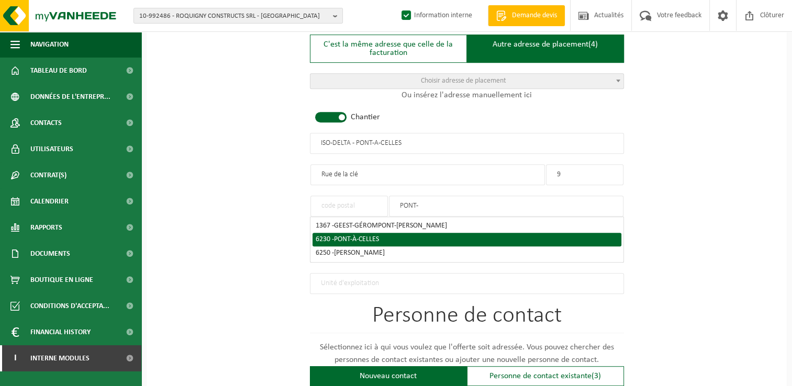
type input "PONT-"
click at [365, 236] on span "PONT-À-CELLES" at bounding box center [356, 240] width 45 height 8
type input "6230"
type input "PONT-À-CELLES"
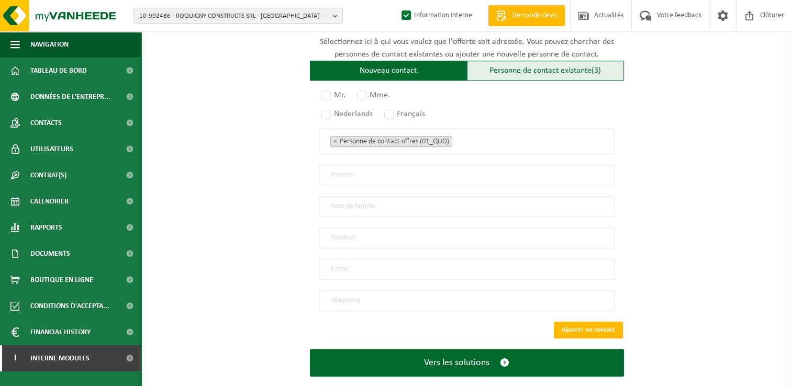
scroll to position [733, 0]
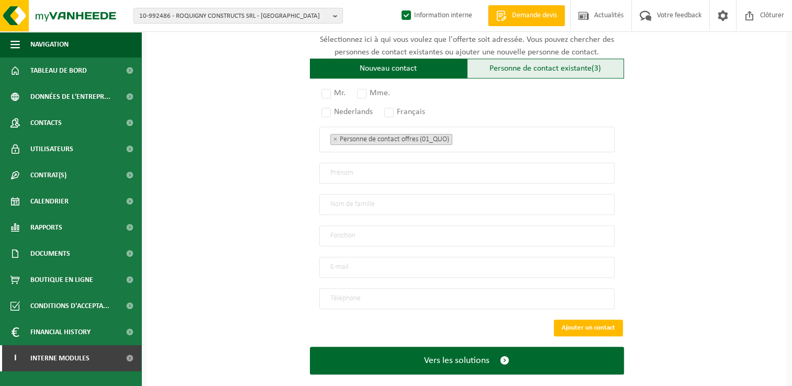
click at [568, 59] on div "Personne de contact existante (3)" at bounding box center [545, 69] width 157 height 20
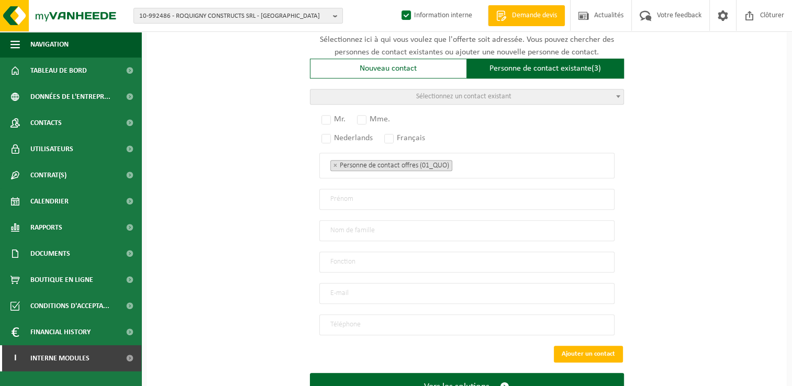
click at [405, 95] on span "Sélectionnez un contact existant" at bounding box center [466, 97] width 313 height 15
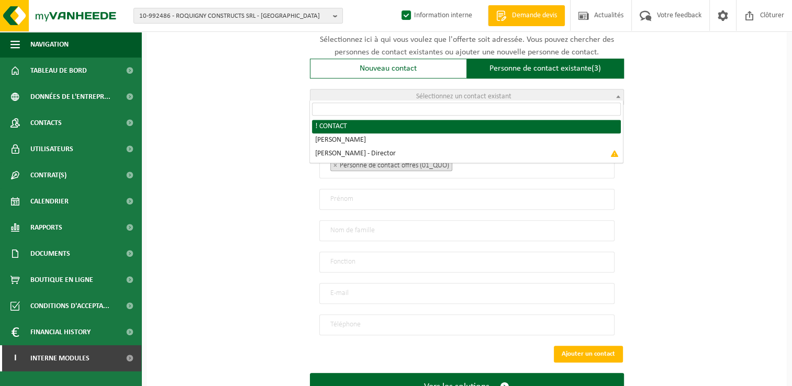
radio input "true"
select select "{"code":"10-951041","firstname":"CONTACT","surname":"!","gender":"Unknown","pos…"
type input "CONTACT"
type input "!"
type input "info@iso-delta.be"
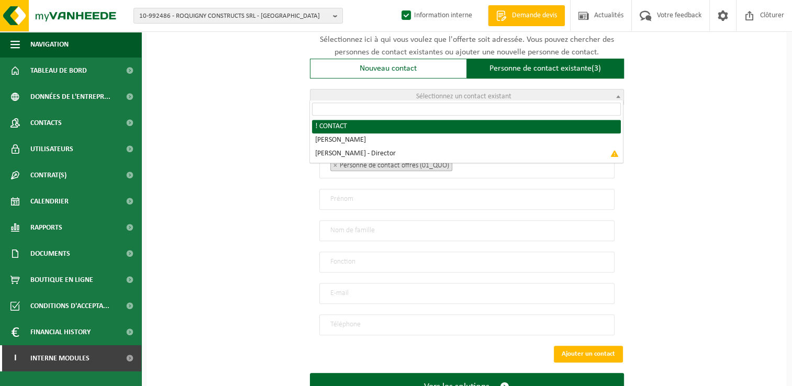
type input "02/652.07.81"
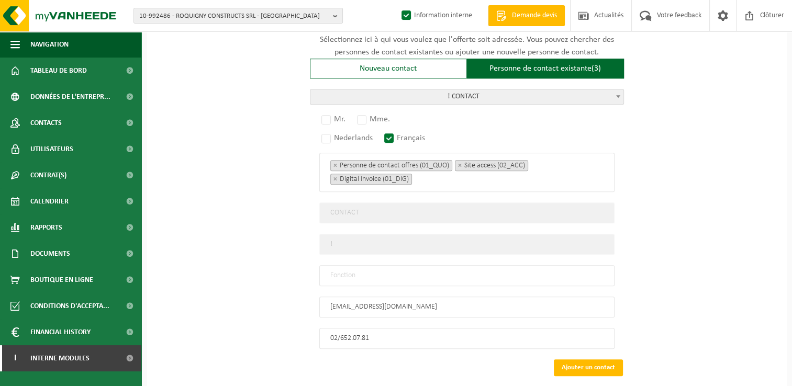
click at [509, 92] on span "! CONTACT" at bounding box center [466, 97] width 313 height 15
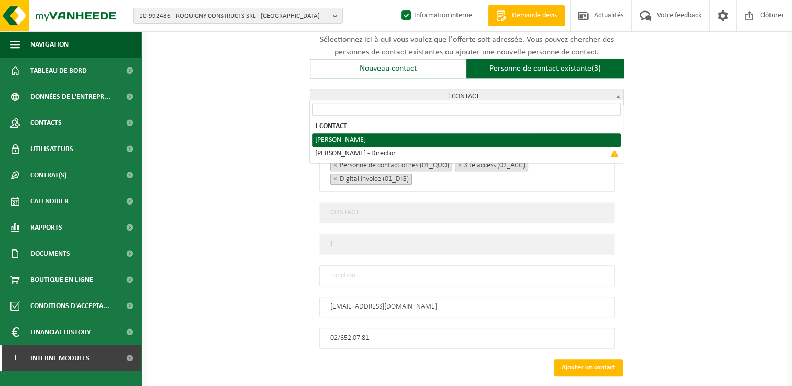
radio input "true"
select select "{"code":"10-766484","firstname":"BRUNO","surname":"JANSEN","gender":"Male","pos…"
type input "BRUNO"
type input "JANSEN"
type input "info@gw.gd"
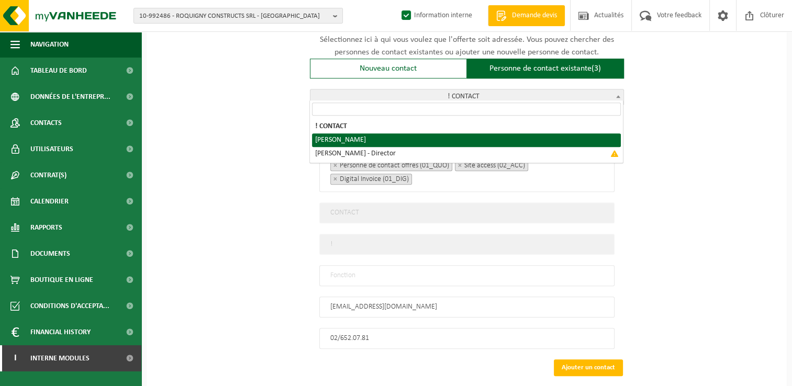
type input "+32 (2) 652 07 81"
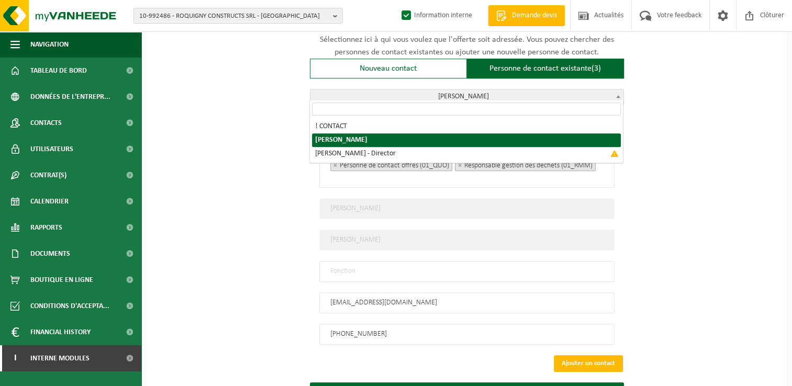
click at [508, 95] on span "JANSEN BRUNO" at bounding box center [466, 97] width 313 height 15
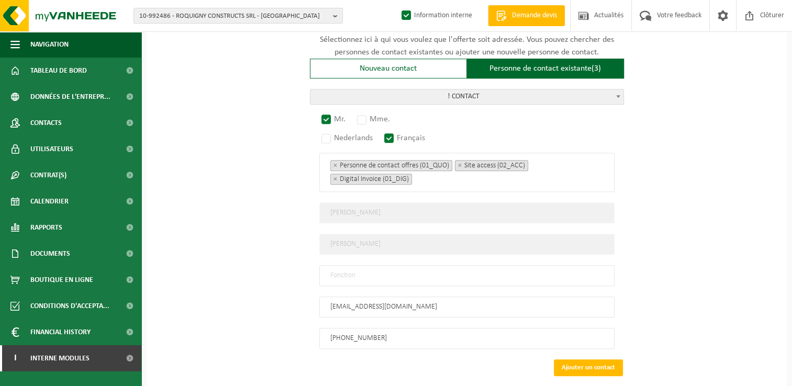
select select "{"code":"10-951041","firstname":"CONTACT","surname":"!","gender":"Unknown","pos…"
type input "CONTACT"
type input "!"
type input "info@iso-delta.be"
drag, startPoint x: 768, startPoint y: 166, endPoint x: 737, endPoint y: 195, distance: 41.9
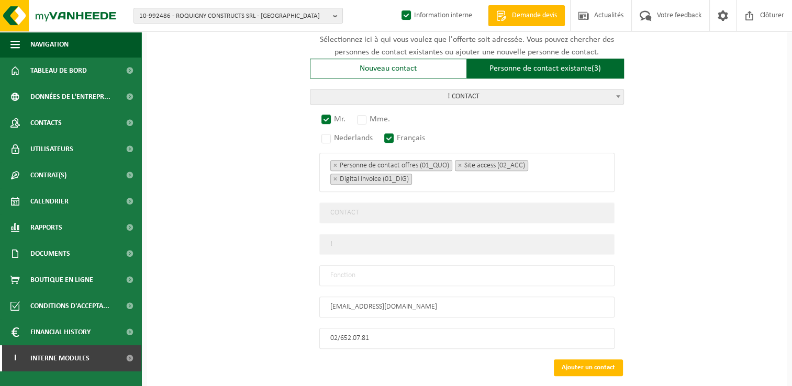
drag, startPoint x: 393, startPoint y: 336, endPoint x: 263, endPoint y: 340, distance: 129.9
paste input "470100670"
type input "+32 470 10 06 70"
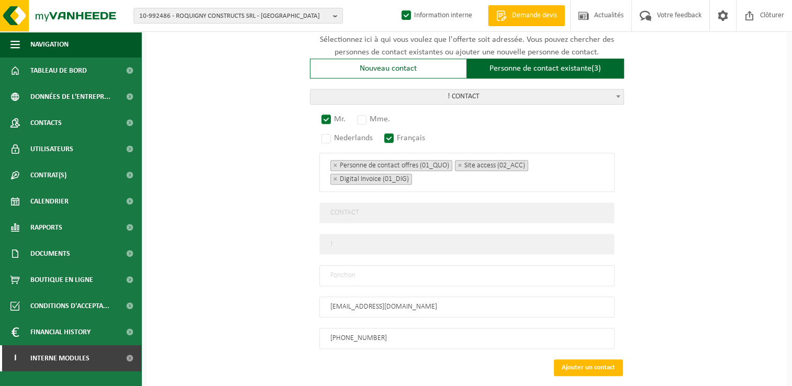
click at [378, 266] on input "text" at bounding box center [466, 275] width 295 height 21
type input "Manager"
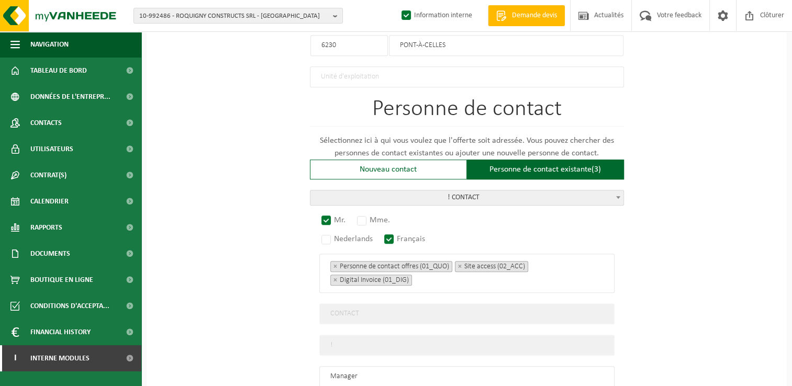
click at [656, 269] on div "Pour quelle entreprise pouvons-nous rédiger cette offre? Astuce: Si vous rempli…" at bounding box center [467, 1] width 640 height 1082
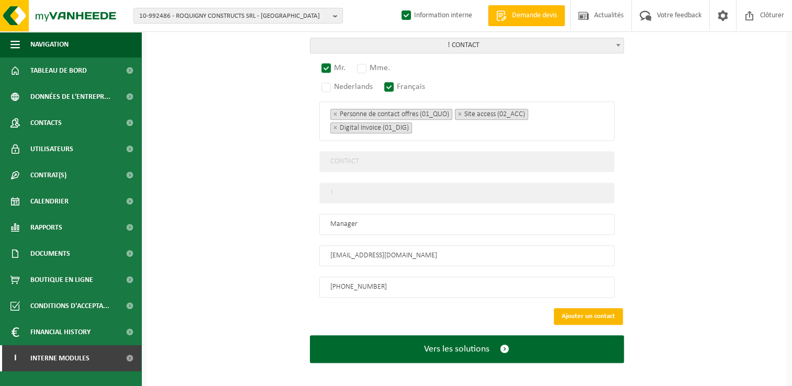
click at [583, 309] on button "Ajouter un contact" at bounding box center [588, 316] width 69 height 17
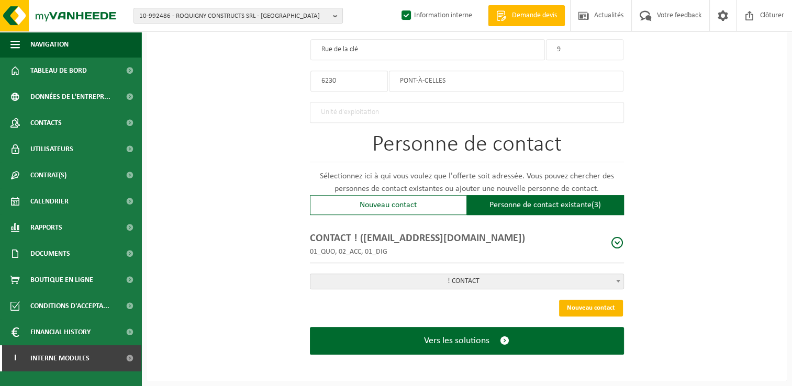
scroll to position [590, 0]
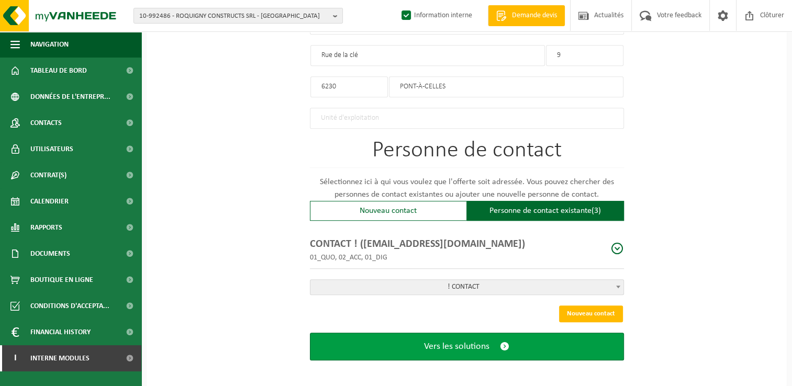
click at [473, 344] on span "Vers les solutions" at bounding box center [456, 346] width 65 height 11
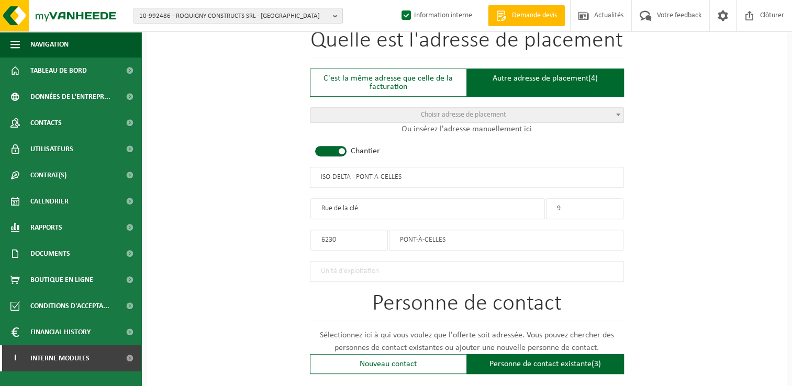
scroll to position [433, 0]
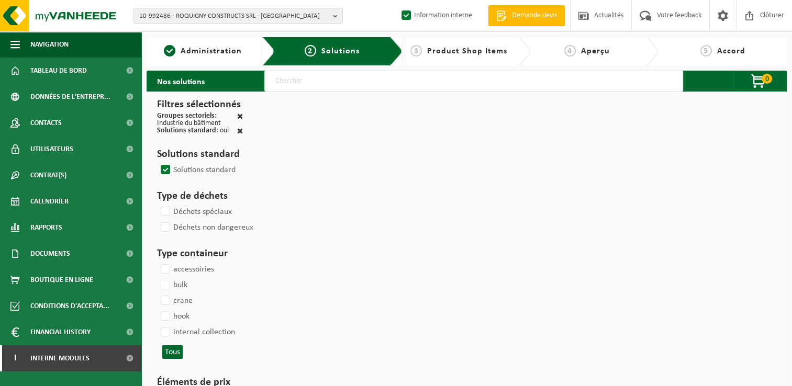
click at [302, 85] on input "text" at bounding box center [473, 81] width 419 height 21
type input "000291"
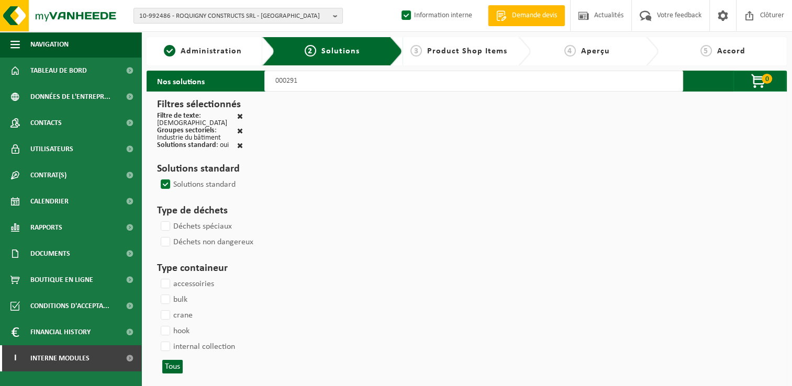
select select
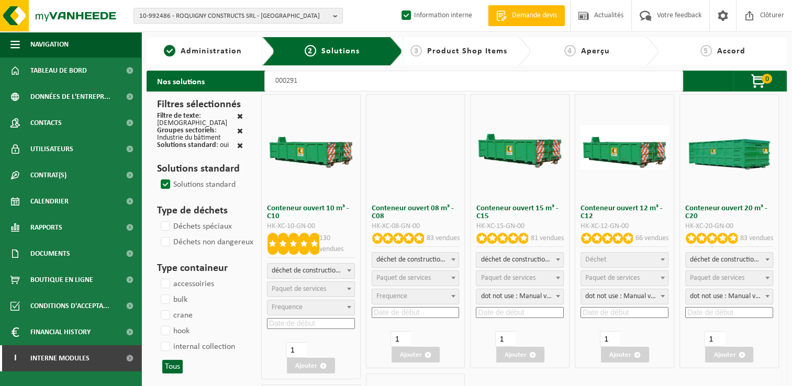
select select
select select "197"
select select
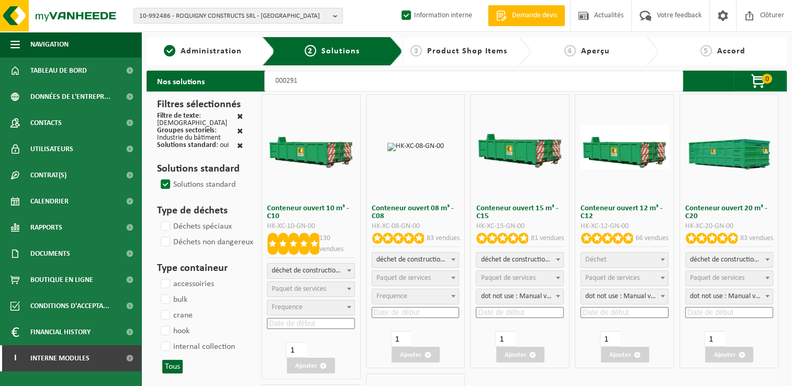
select select
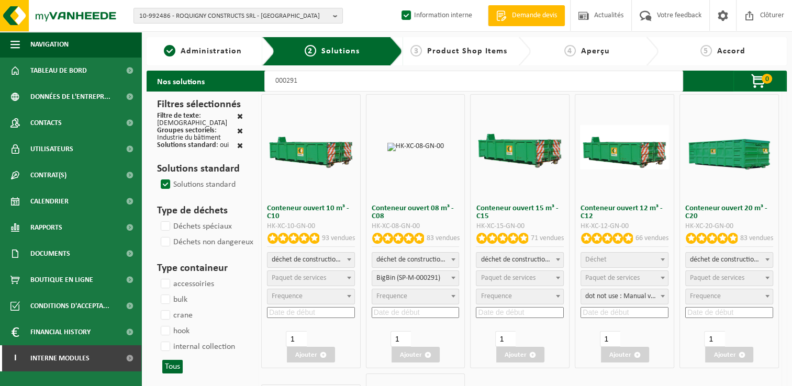
select select
select select "25"
select select
select select "197"
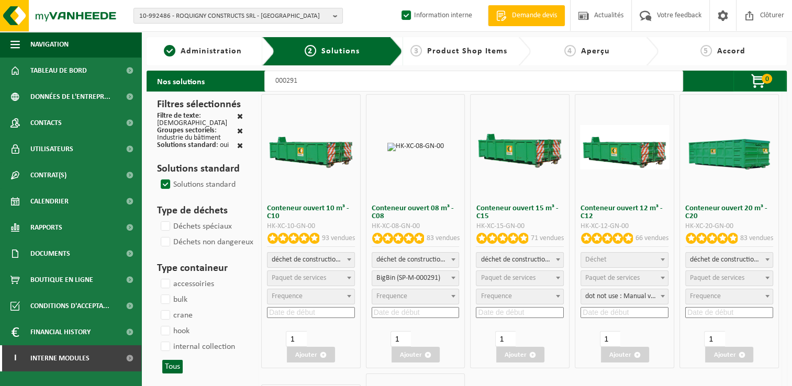
select select
select select "197"
select select
select select "25"
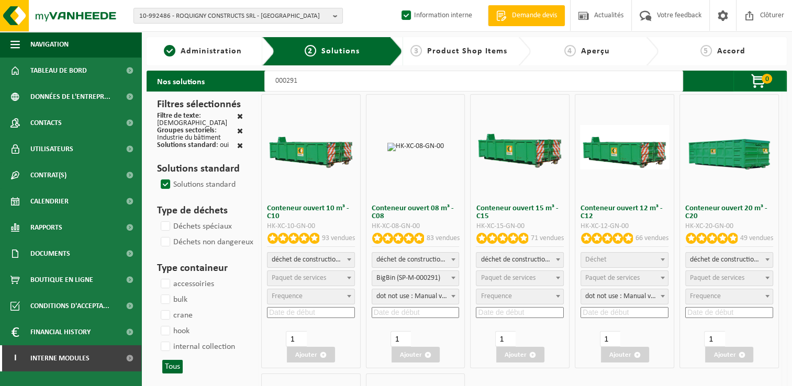
click at [400, 311] on input at bounding box center [416, 312] width 88 height 11
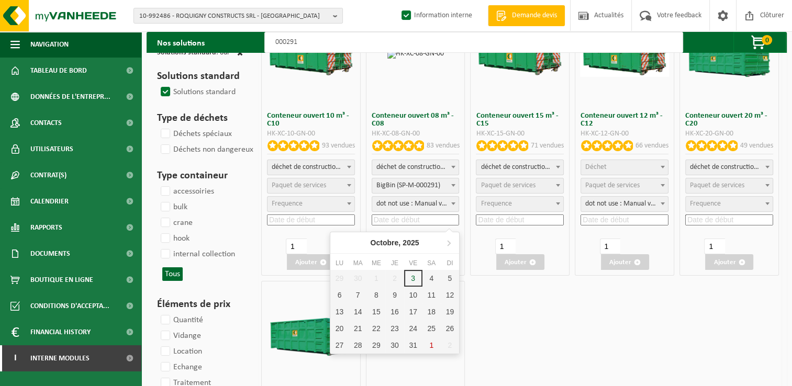
scroll to position [105, 0]
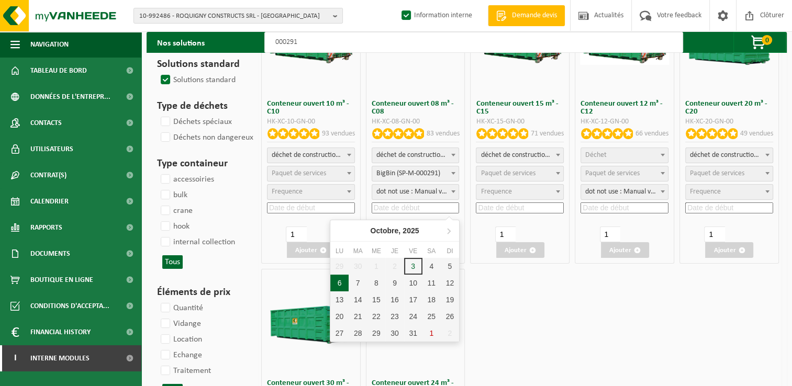
click at [344, 283] on div "6" at bounding box center [339, 283] width 18 height 17
type input "2025-10-06"
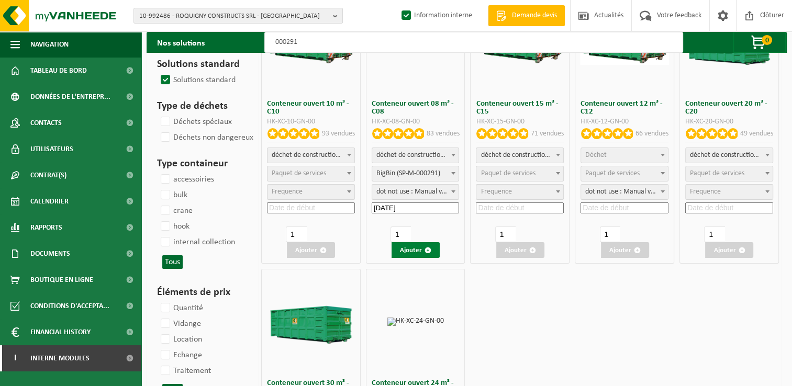
click at [418, 250] on button "Ajouter" at bounding box center [416, 250] width 48 height 16
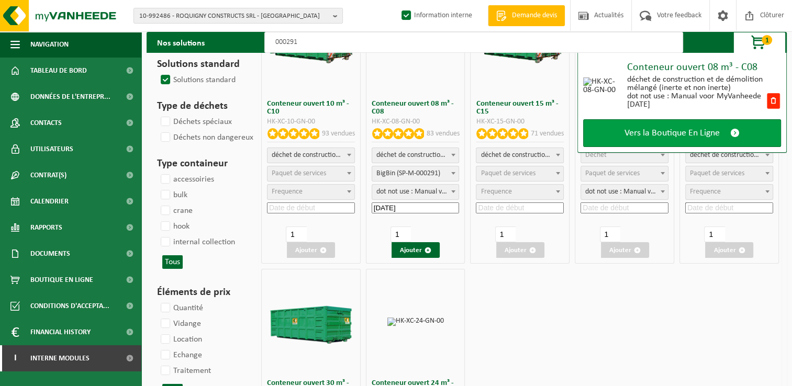
click at [647, 132] on span "Vers la Boutique En Ligne" at bounding box center [671, 133] width 95 height 11
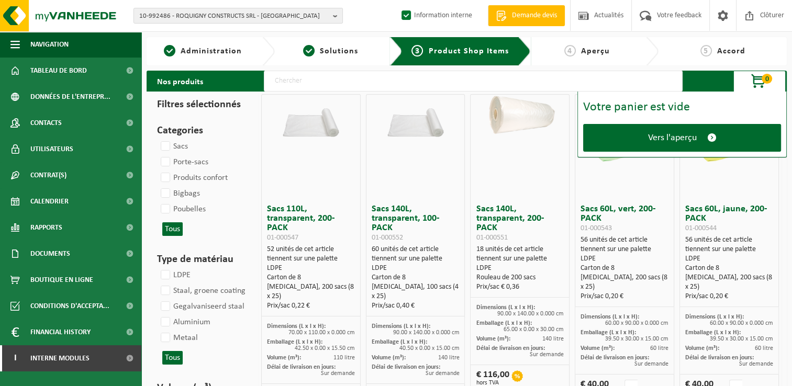
click at [648, 132] on span "Vers l'aperçu" at bounding box center [672, 137] width 49 height 11
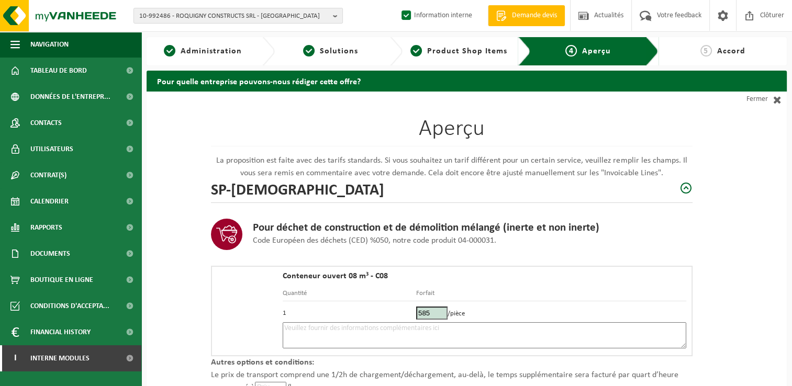
click at [376, 340] on textarea at bounding box center [485, 335] width 404 height 26
paste textarea "470100670"
click at [370, 326] on textarea "Placement 6/10 - mélange - 470100670" at bounding box center [485, 335] width 404 height 26
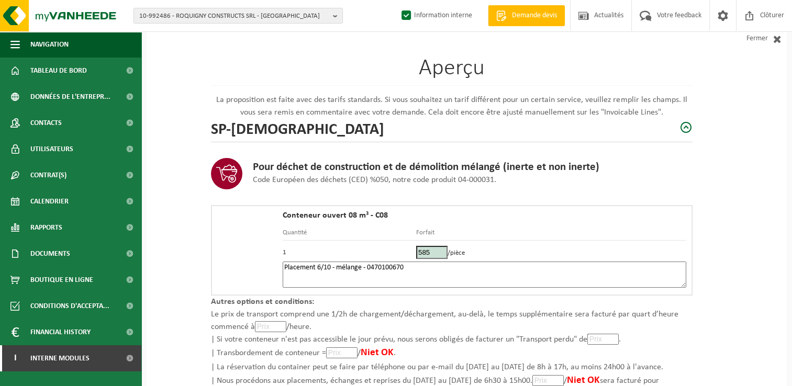
scroll to position [149, 0]
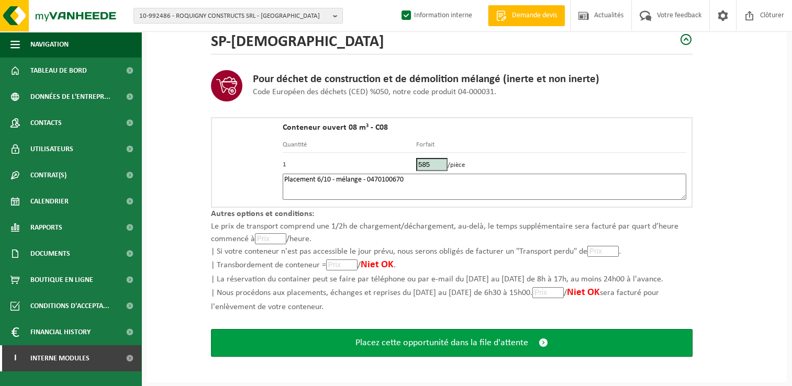
type textarea "Placement 6/10 - mélange - 0470100670"
click at [431, 340] on span "Placez cette opportunité dans la file d'attente" at bounding box center [441, 343] width 173 height 11
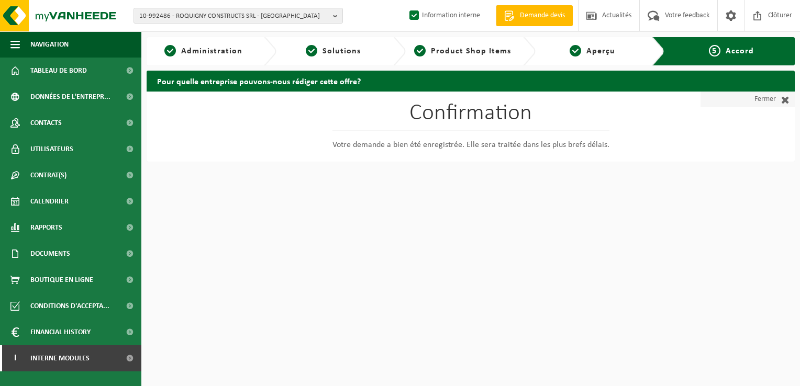
click at [778, 98] on span at bounding box center [783, 99] width 14 height 10
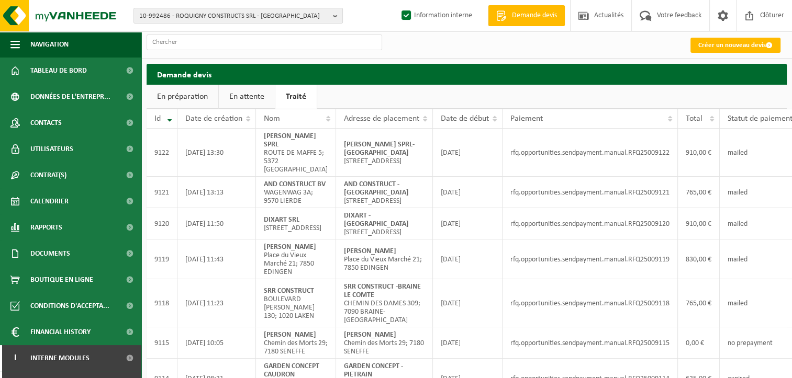
click at [236, 95] on link "En attente" at bounding box center [247, 97] width 56 height 24
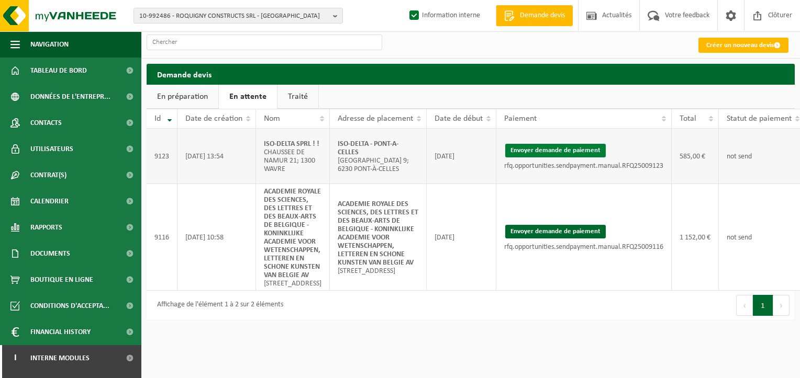
click at [554, 151] on button "Envoyer demande de paiement" at bounding box center [555, 151] width 100 height 14
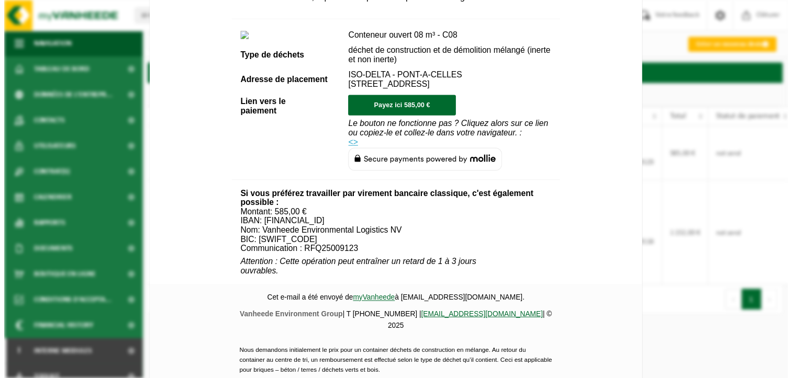
scroll to position [471, 0]
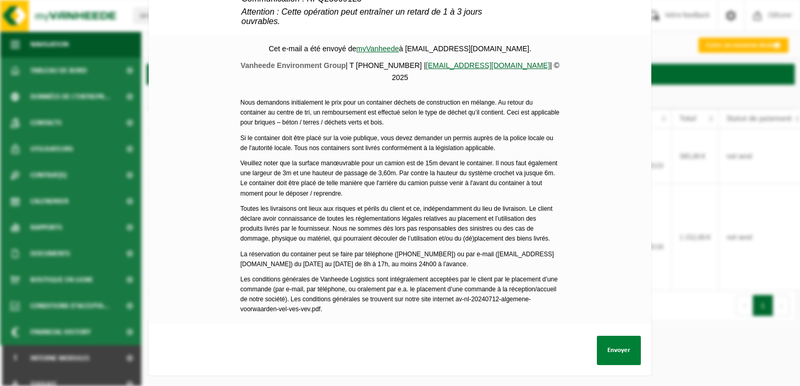
click at [616, 349] on button "Envoyer" at bounding box center [619, 350] width 44 height 29
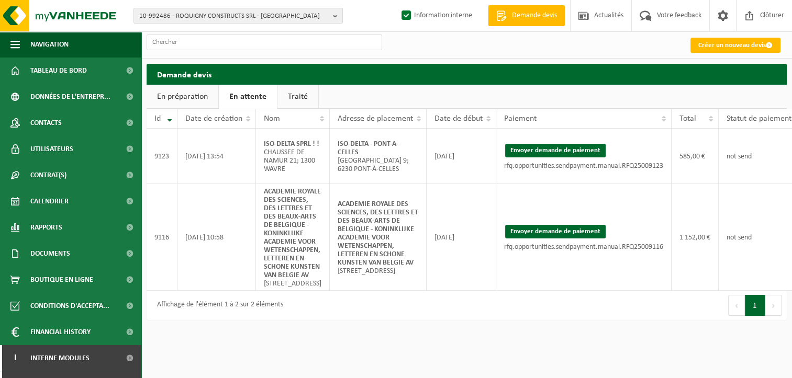
scroll to position [0, 64]
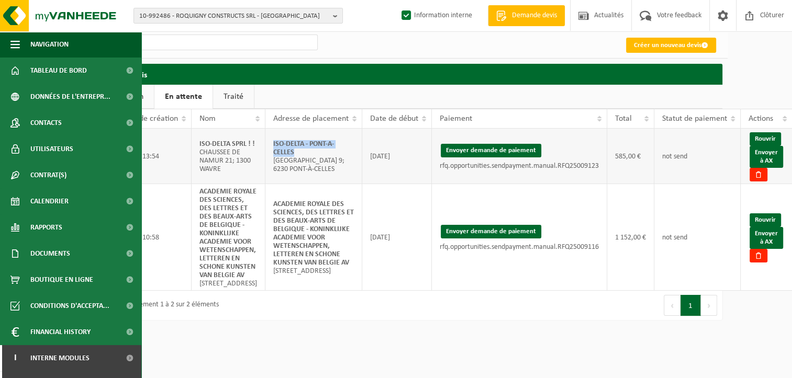
drag, startPoint x: 308, startPoint y: 150, endPoint x: 271, endPoint y: 145, distance: 37.5
click at [271, 145] on td "ISO-DELTA - PONT-A-CELLES [GEOGRAPHIC_DATA] 9; 6230 [GEOGRAPHIC_DATA]" at bounding box center [313, 156] width 97 height 55
copy strong "ISO-DELTA - PONT-A-CELLES"
click at [768, 158] on link "Envoyer à AX" at bounding box center [766, 157] width 33 height 22
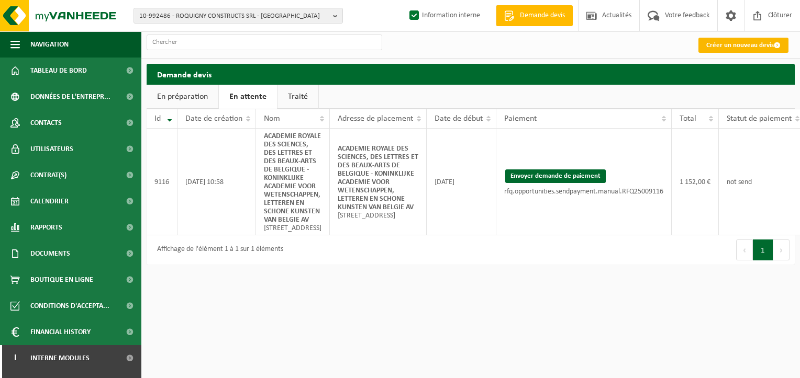
click at [737, 50] on link "Créer un nouveau devis" at bounding box center [743, 45] width 90 height 15
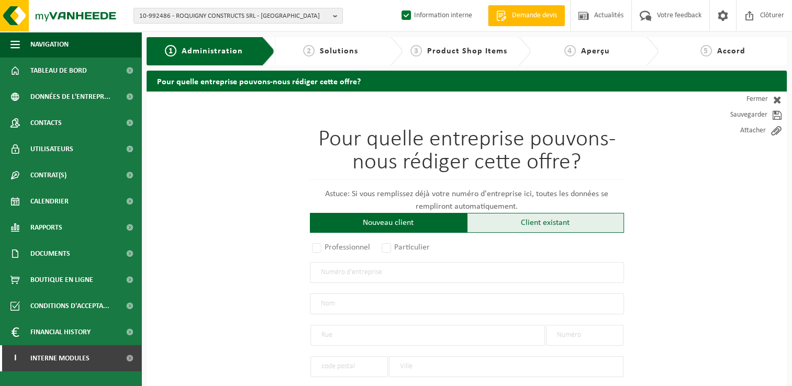
click at [534, 216] on div "Client existant" at bounding box center [545, 223] width 157 height 20
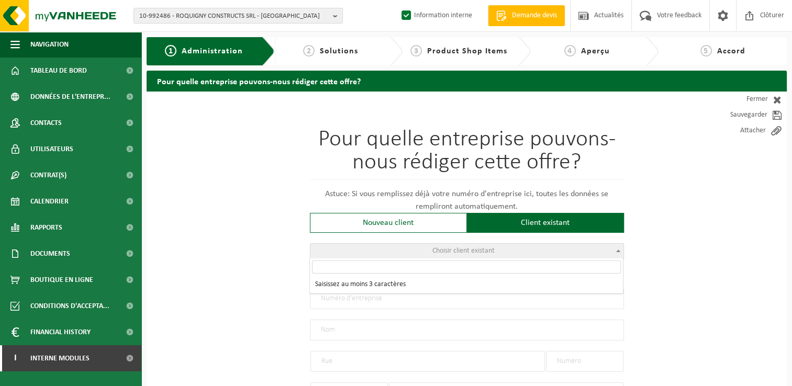
click at [419, 256] on span "Choisir client existant" at bounding box center [466, 251] width 313 height 15
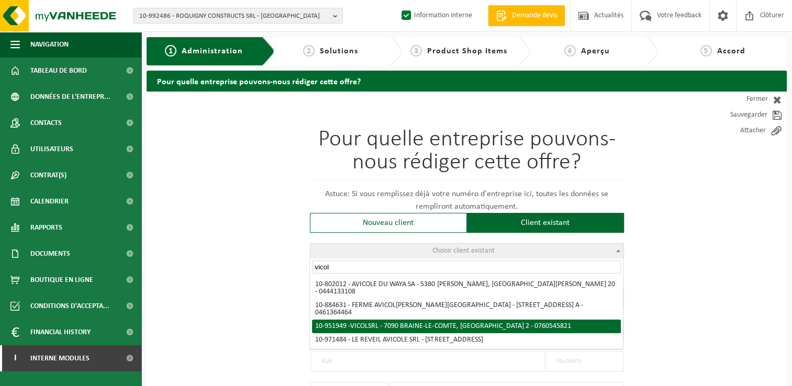
type input "vicol"
select select "146213"
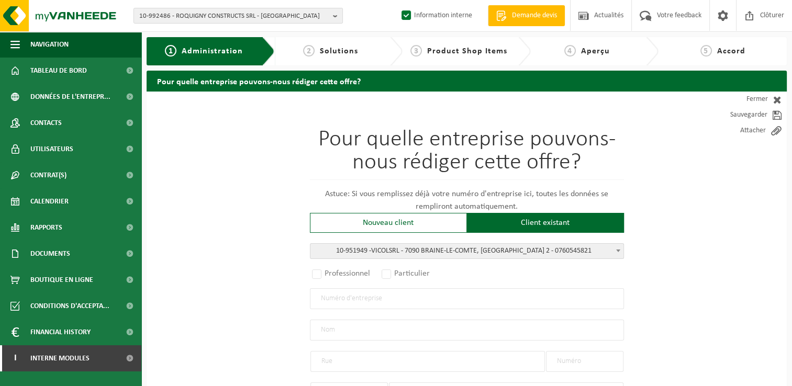
radio input "true"
type input "0760.545.821"
type input "VICOL SRL"
type input "[GEOGRAPHIC_DATA]"
type input "2"
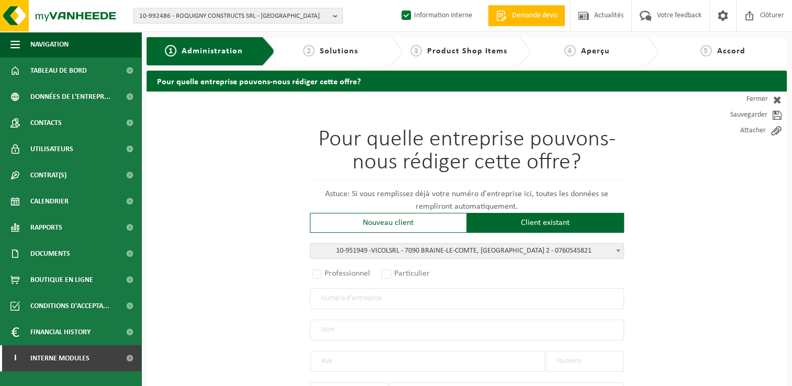
type input "7090"
type input "BRAINE-LE-COMTE"
select select "11"
type input "VICOL SRL"
type input "[GEOGRAPHIC_DATA]"
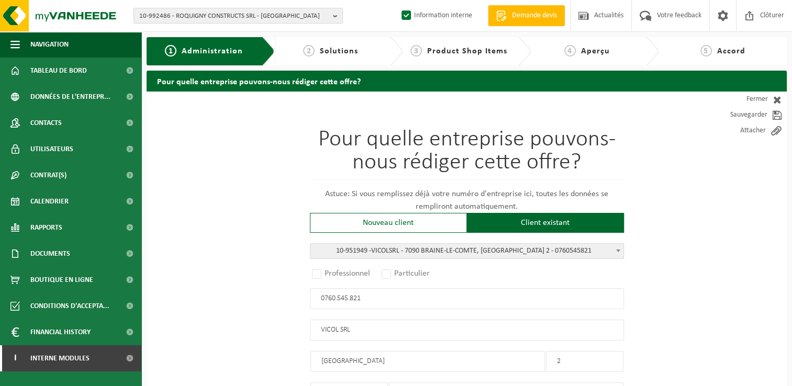
type input "2"
type input "7090"
type input "BRAINE-LE-COMTE"
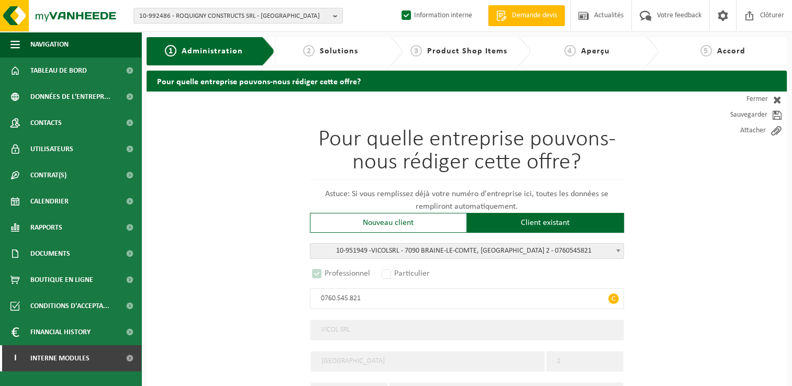
select select "D"
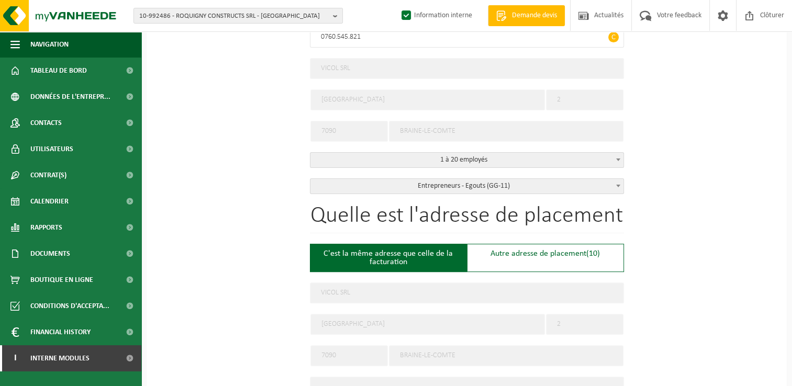
scroll to position [366, 0]
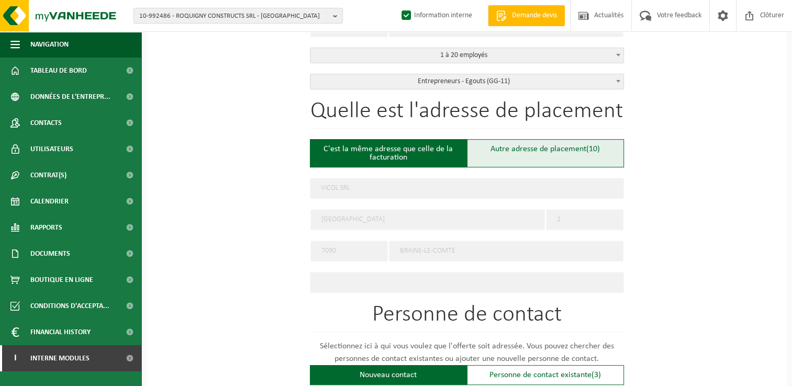
click at [558, 150] on div "Autre adresse de placement (10)" at bounding box center [545, 153] width 157 height 28
type input "Chantier -"
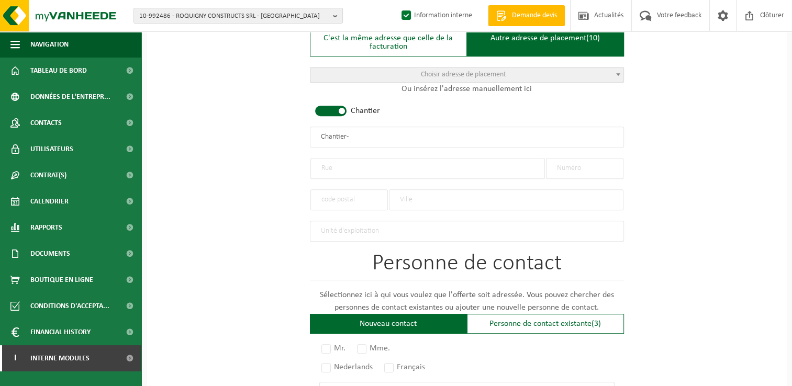
scroll to position [523, 0]
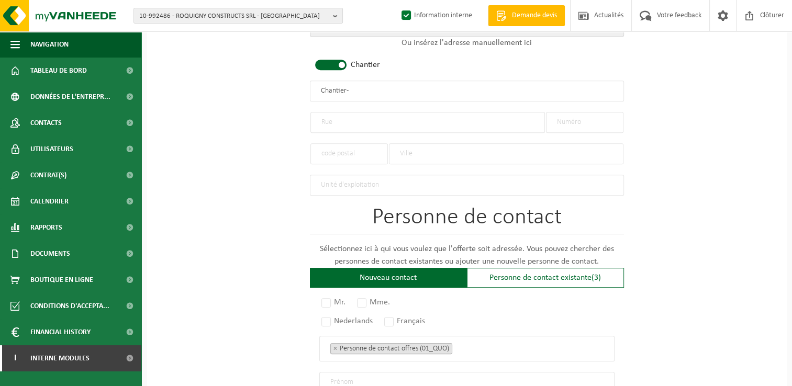
click at [348, 126] on input "text" at bounding box center [427, 122] width 234 height 21
click at [349, 126] on input "text" at bounding box center [427, 122] width 234 height 21
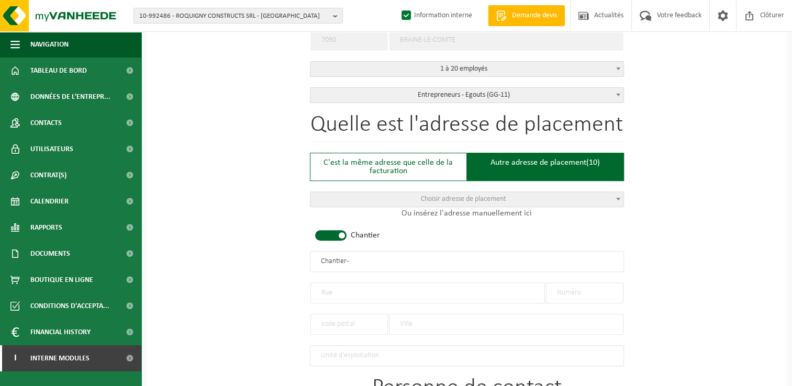
scroll to position [471, 0]
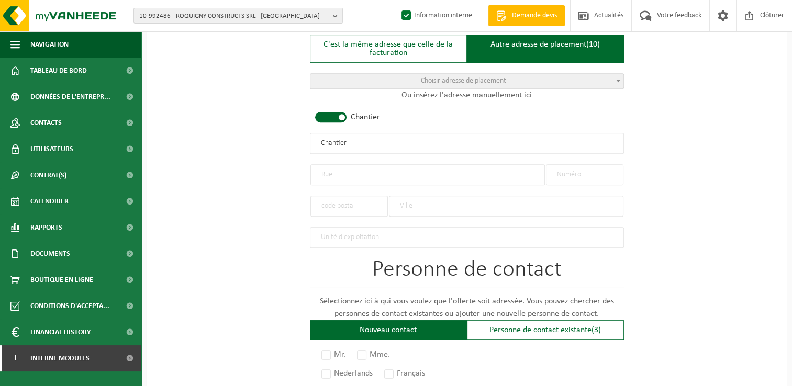
drag, startPoint x: 388, startPoint y: 143, endPoint x: 223, endPoint y: 144, distance: 164.9
click at [223, 144] on div "Pour quelle entreprise pouvons-nous rédiger cette offre? Astuce: Si vous rempli…" at bounding box center [467, 142] width 640 height 1042
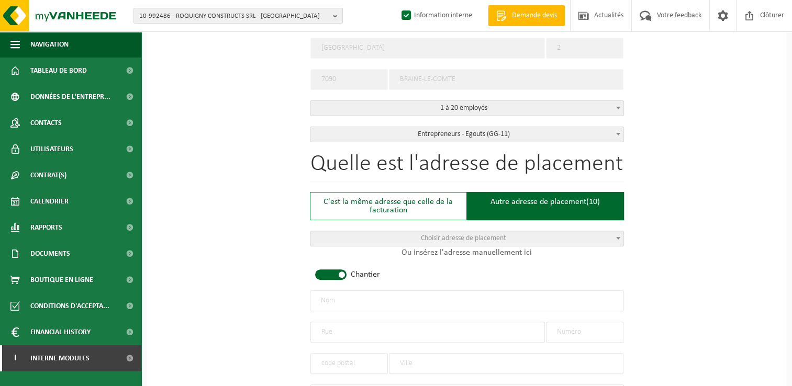
scroll to position [314, 0]
click at [340, 300] on input "VICOL - FRAMERIES" at bounding box center [467, 300] width 314 height 21
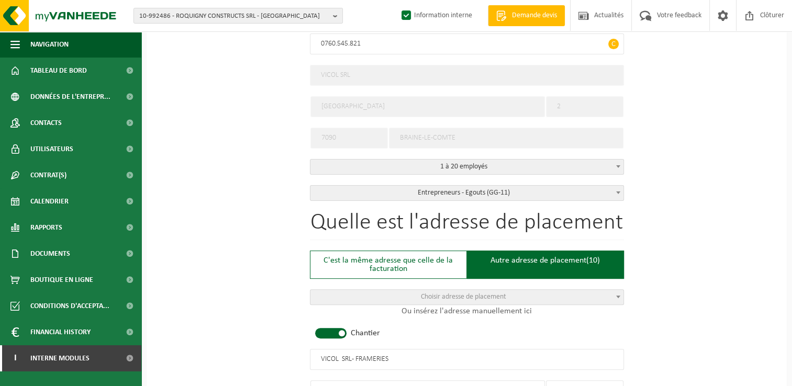
scroll to position [419, 0]
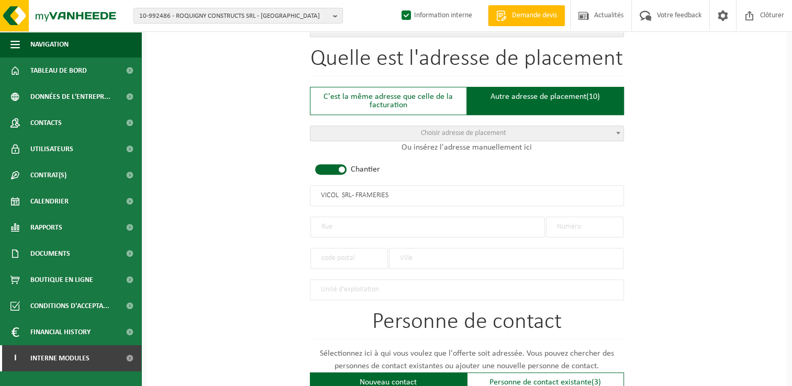
click at [339, 196] on input "VICOL SRL - FRAMERIES" at bounding box center [467, 195] width 314 height 21
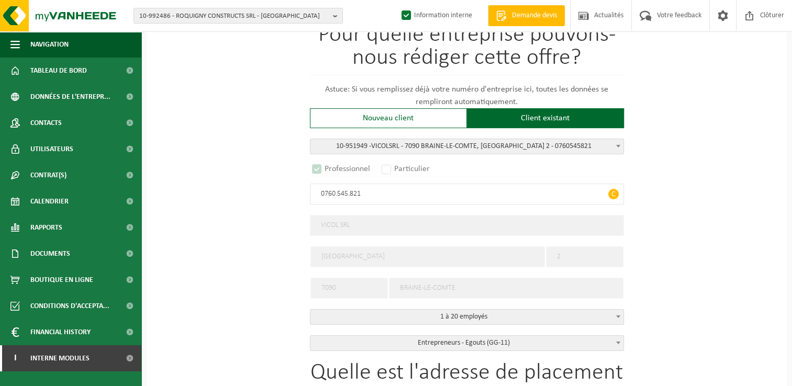
scroll to position [0, 0]
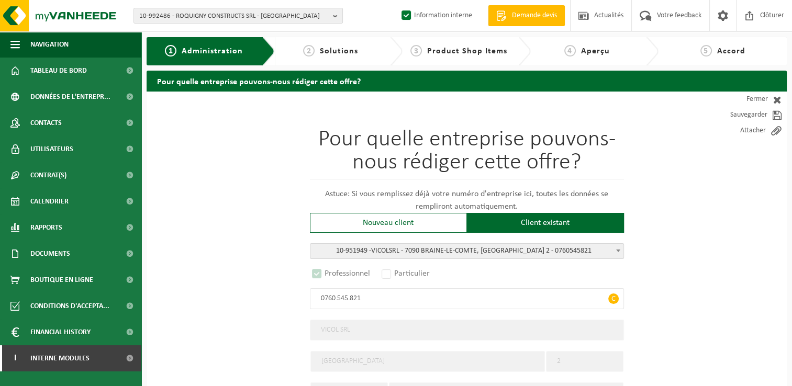
type input "VICOL SRL - FRAMERIES"
